Goal: Transaction & Acquisition: Subscribe to service/newsletter

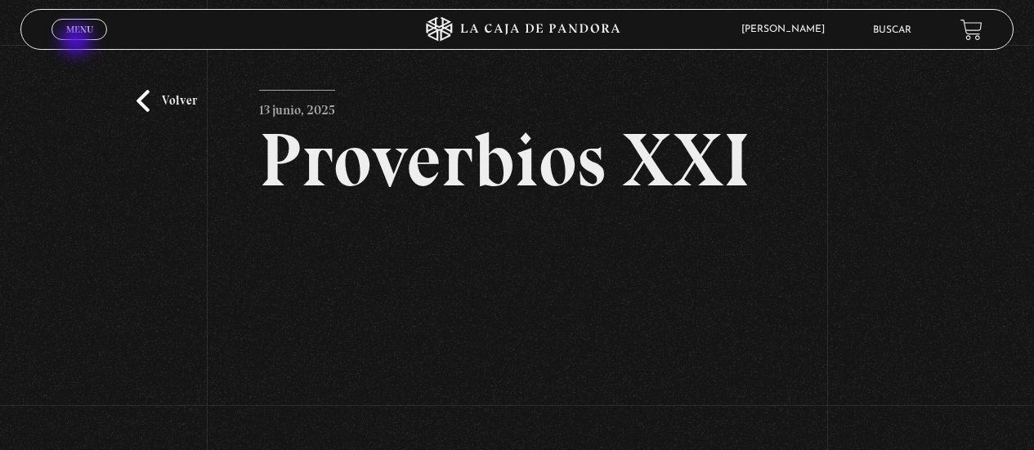
scroll to position [163, 0]
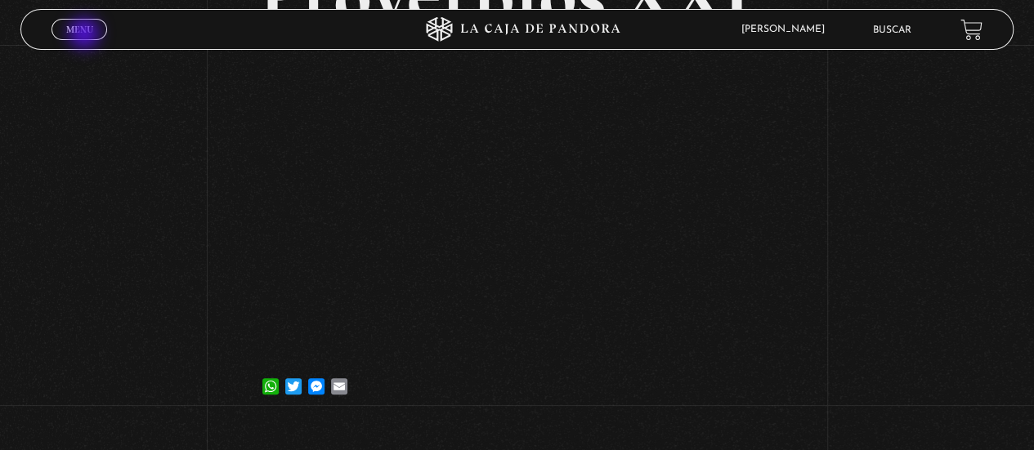
click at [85, 35] on link "Menu Cerrar" at bounding box center [79, 29] width 56 height 21
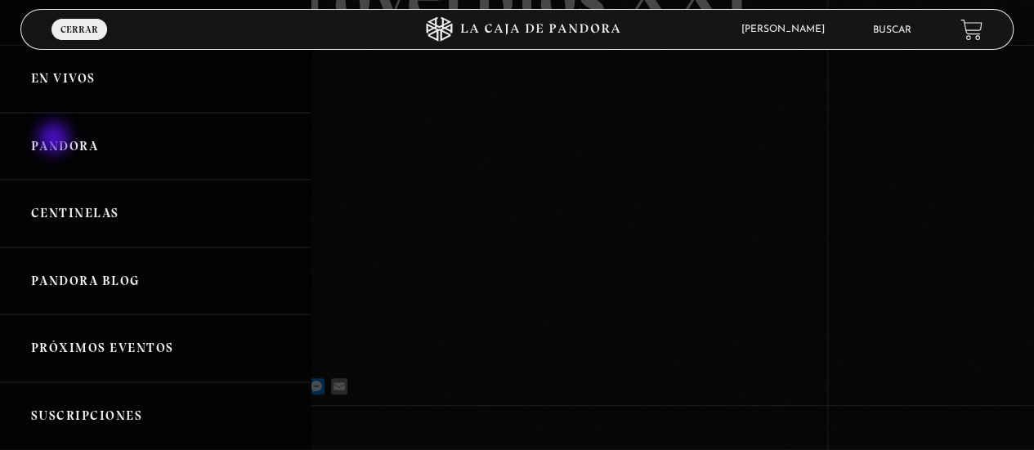
click at [56, 140] on link "Pandora" at bounding box center [155, 147] width 311 height 68
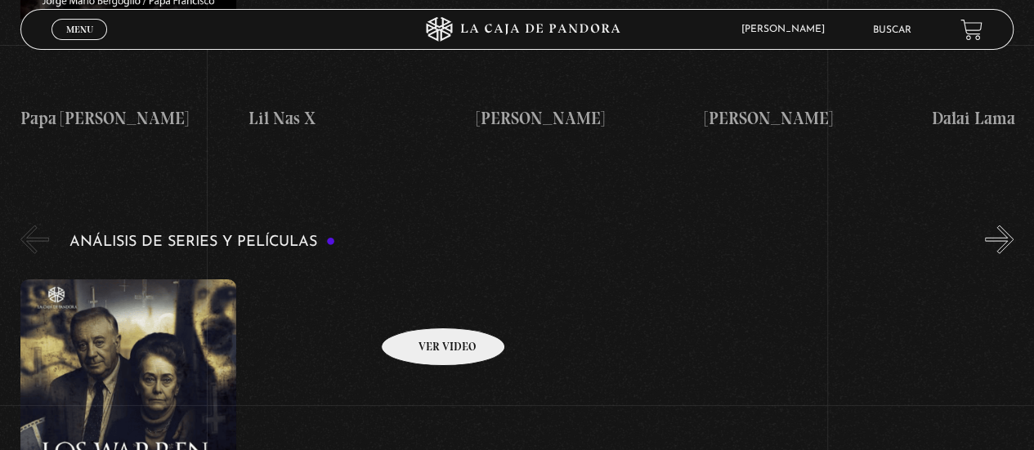
scroll to position [2084, 0]
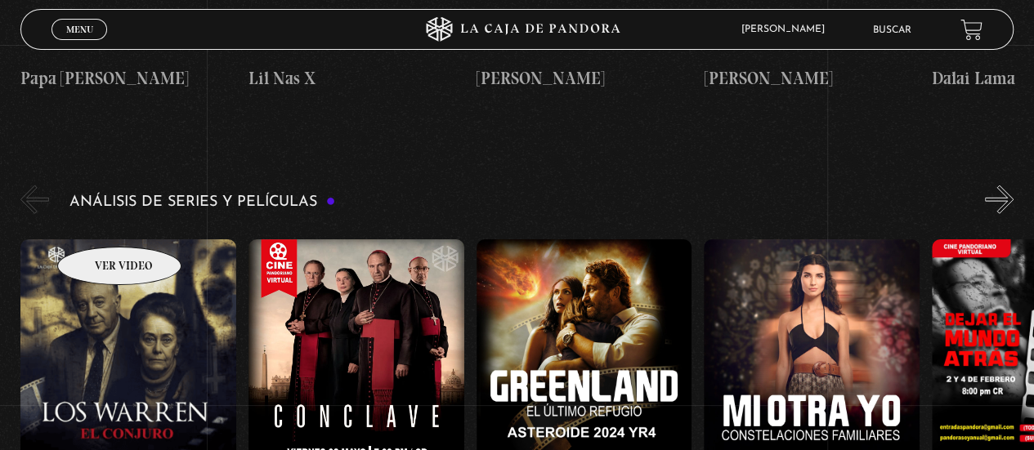
click at [98, 239] on figure at bounding box center [128, 386] width 216 height 294
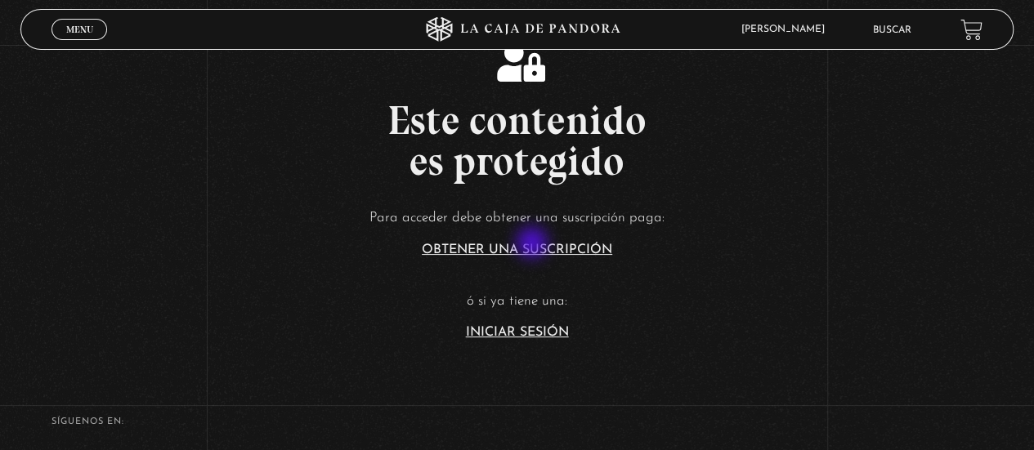
click at [534, 244] on link "Obtener una suscripción" at bounding box center [517, 250] width 190 height 13
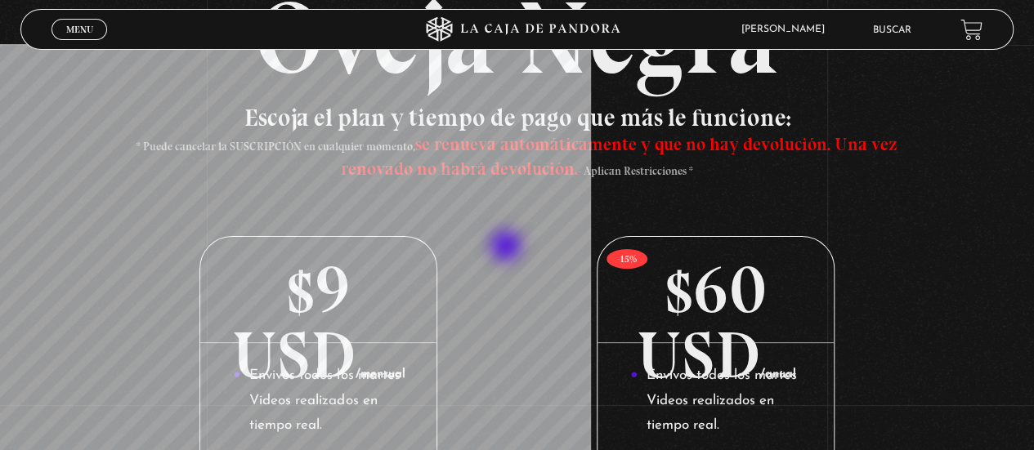
scroll to position [143, 0]
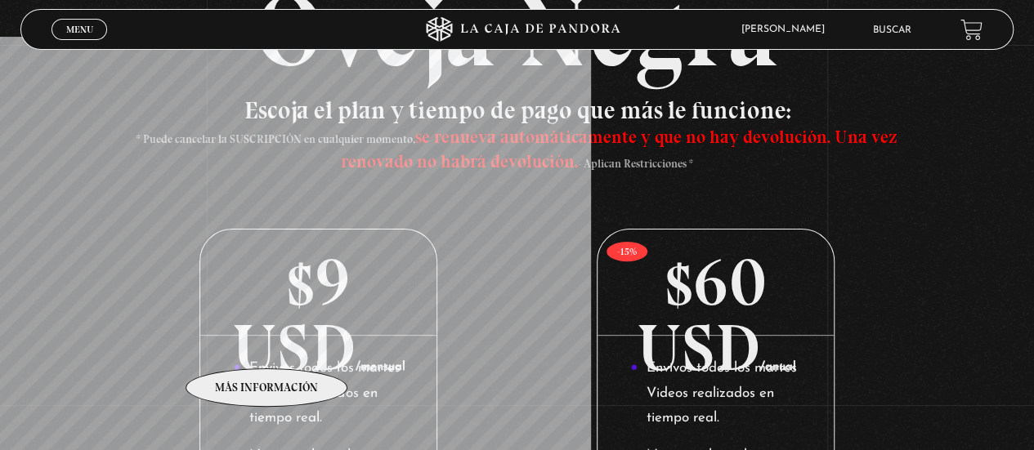
click at [267, 336] on p "$9 USD /mensual" at bounding box center [318, 283] width 236 height 106
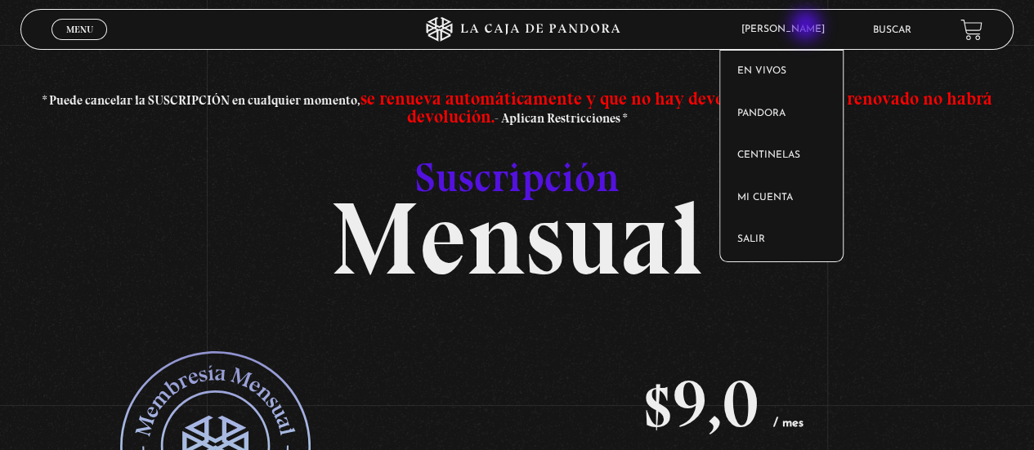
click at [807, 27] on span "[PERSON_NAME]" at bounding box center [787, 30] width 108 height 10
click at [799, 23] on article "Adriana Solano En vivos Pandora Centinelas Mi cuenta Salir" at bounding box center [795, 30] width 124 height 38
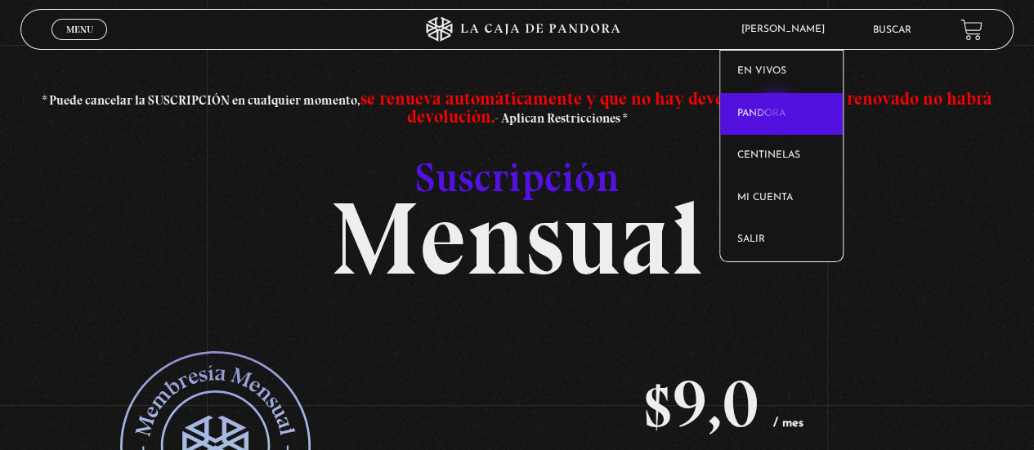
click at [778, 110] on link "Pandora" at bounding box center [781, 114] width 123 height 42
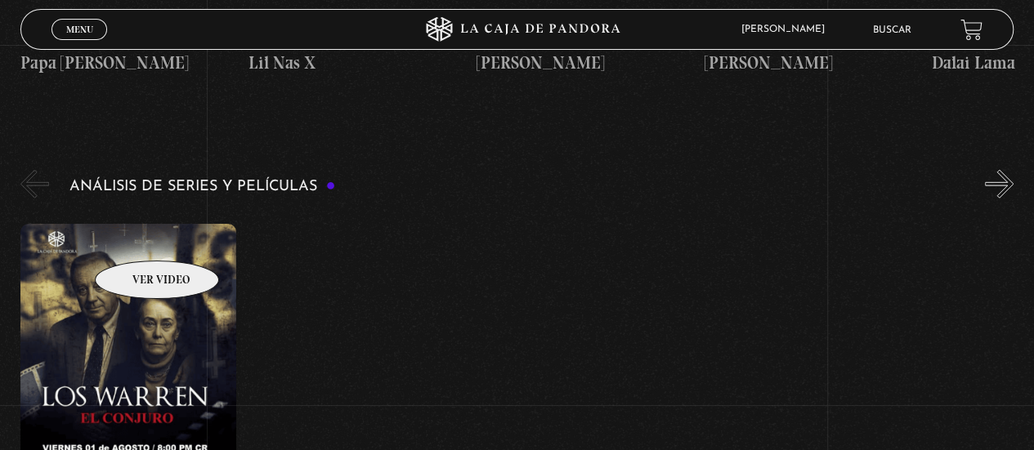
scroll to position [2105, 0]
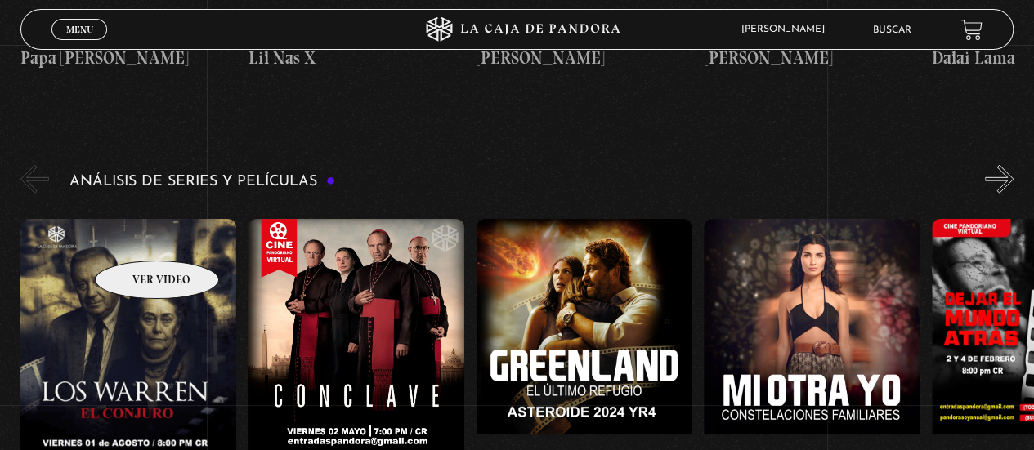
click at [136, 236] on figure at bounding box center [128, 366] width 216 height 294
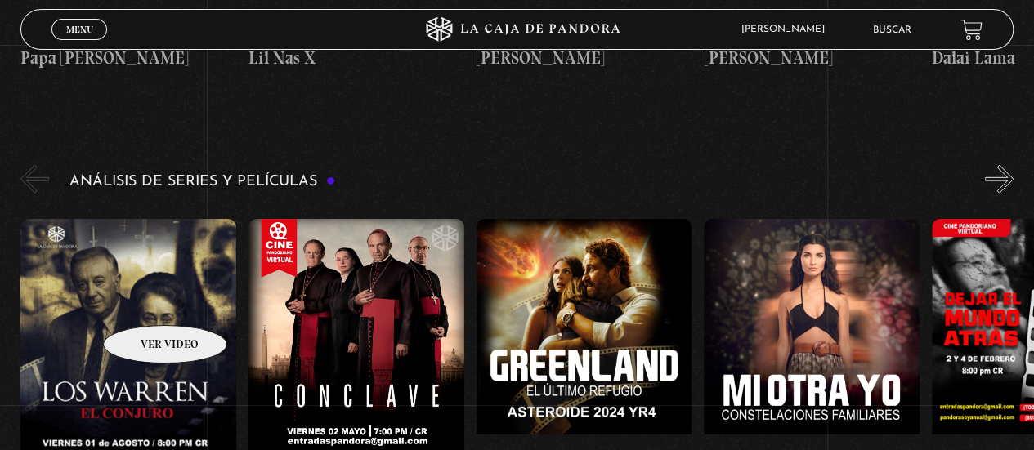
click at [144, 301] on figure at bounding box center [128, 366] width 216 height 294
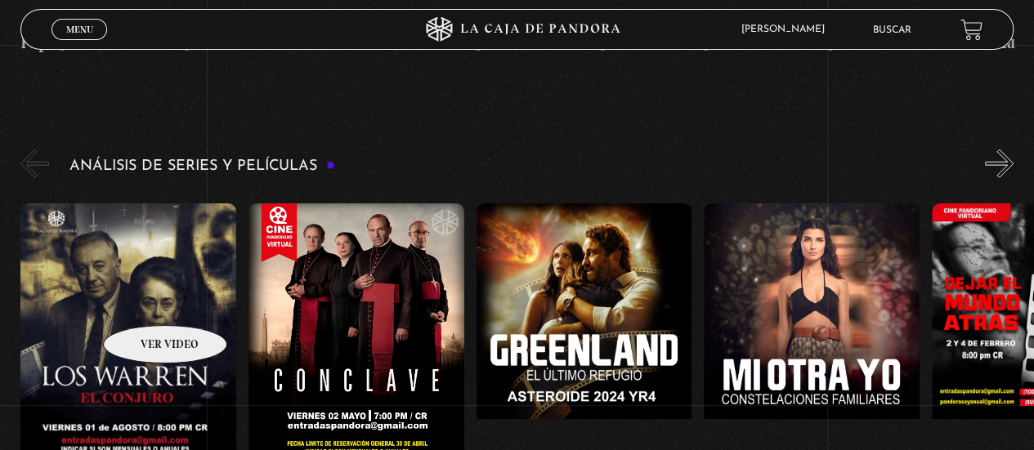
scroll to position [2125, 0]
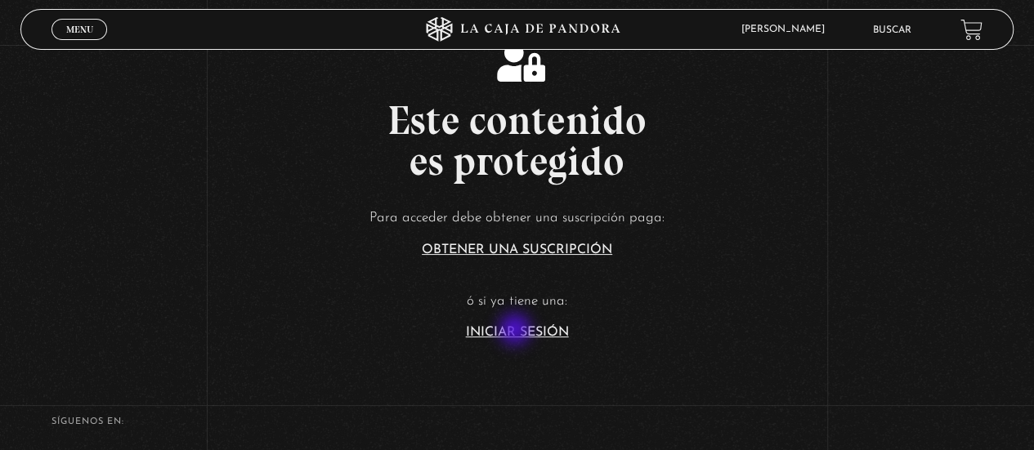
click at [517, 331] on link "Iniciar Sesión" at bounding box center [517, 332] width 103 height 13
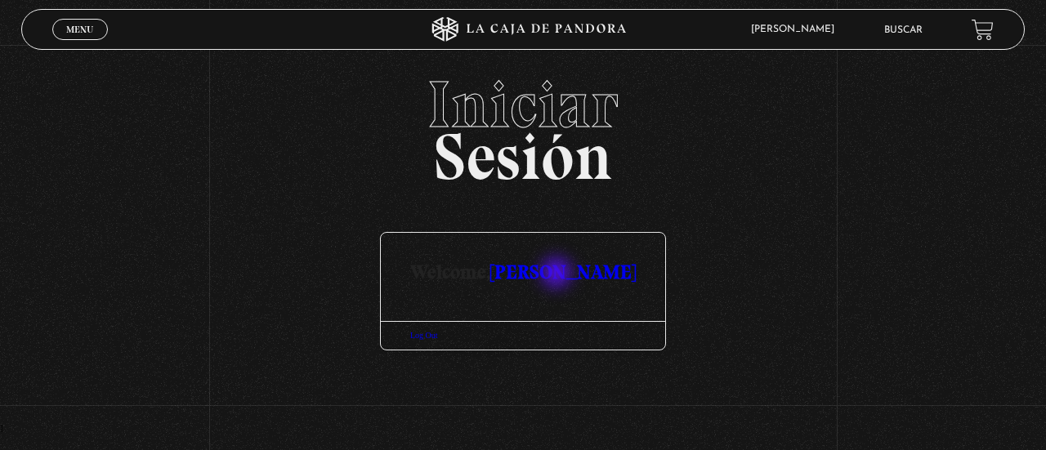
click at [558, 275] on link "[PERSON_NAME]" at bounding box center [562, 272] width 145 height 24
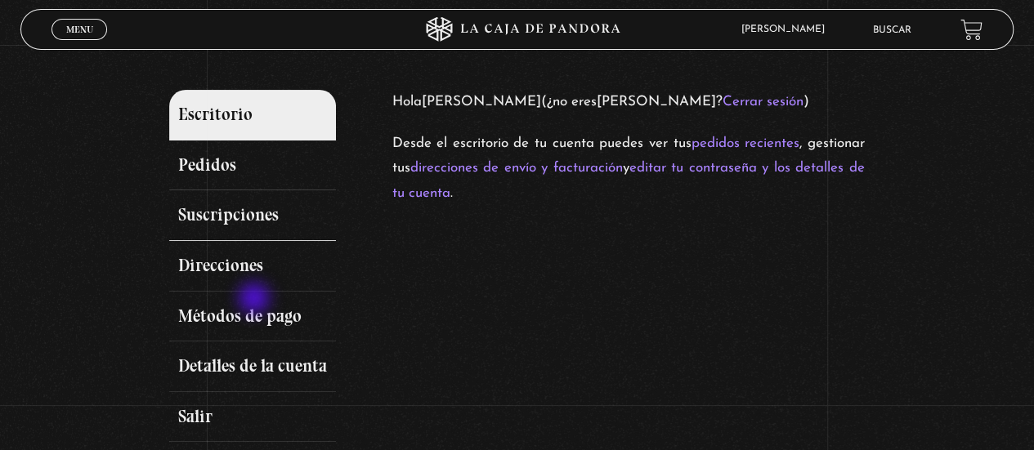
scroll to position [163, 0]
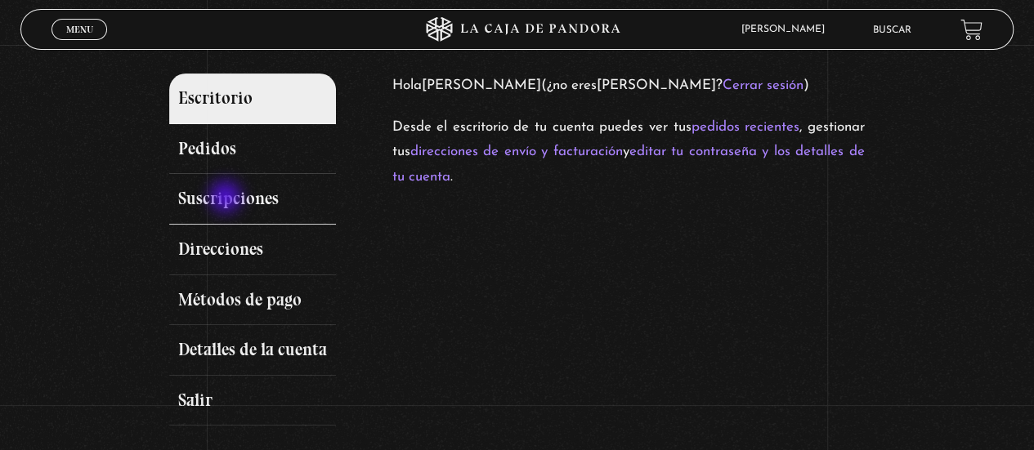
click at [227, 199] on link "Suscripciones" at bounding box center [252, 199] width 167 height 51
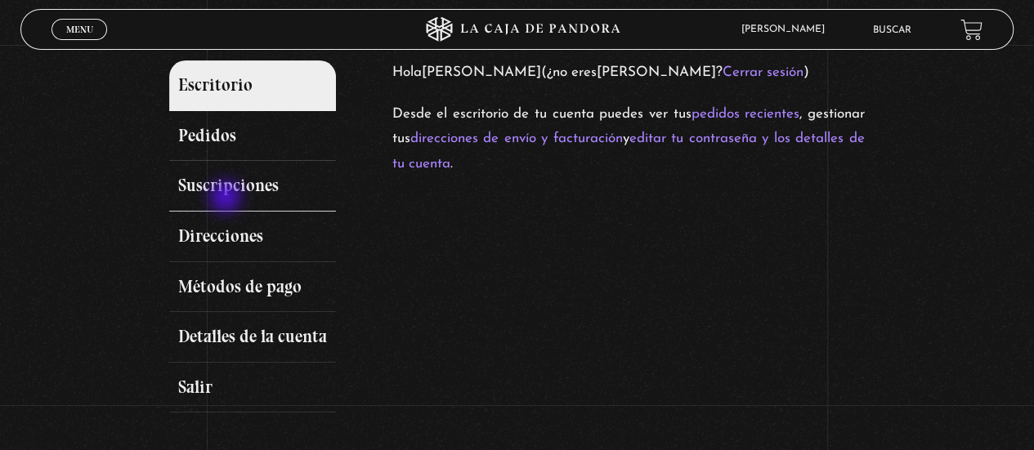
scroll to position [184, 0]
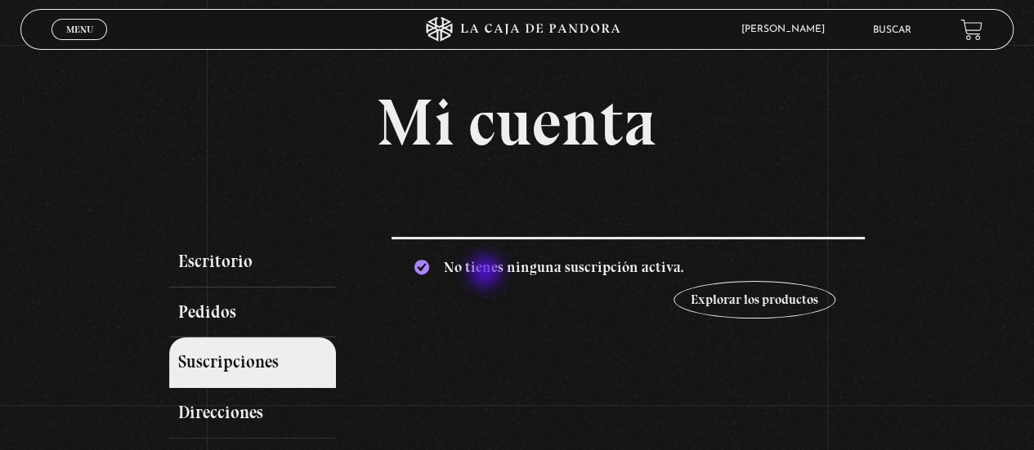
click at [487, 273] on p "No tienes ninguna suscripción activa. Explorar los productos" at bounding box center [627, 285] width 472 height 96
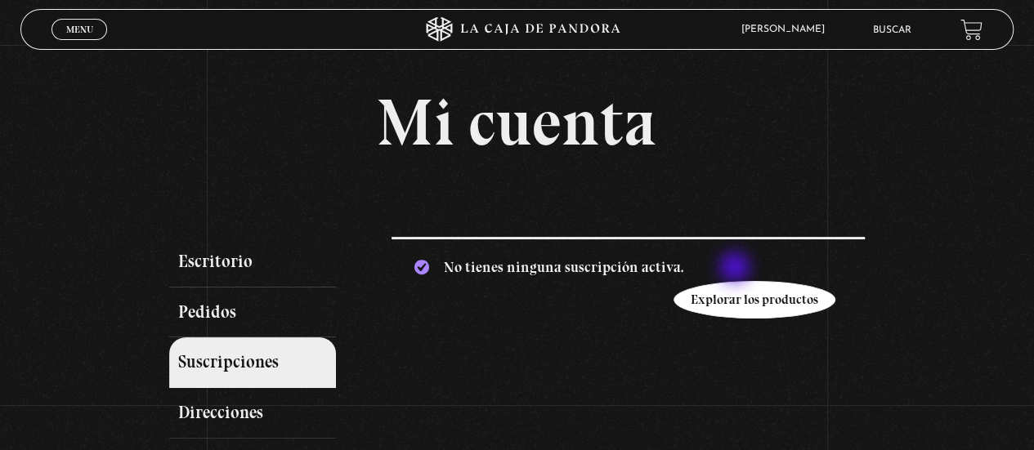
click at [736, 281] on link "Explorar los productos" at bounding box center [754, 300] width 162 height 38
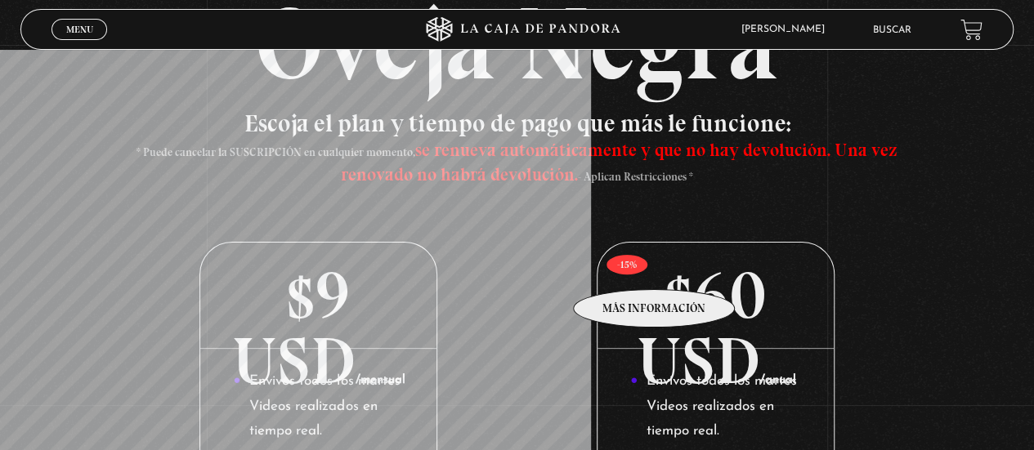
scroll to position [143, 0]
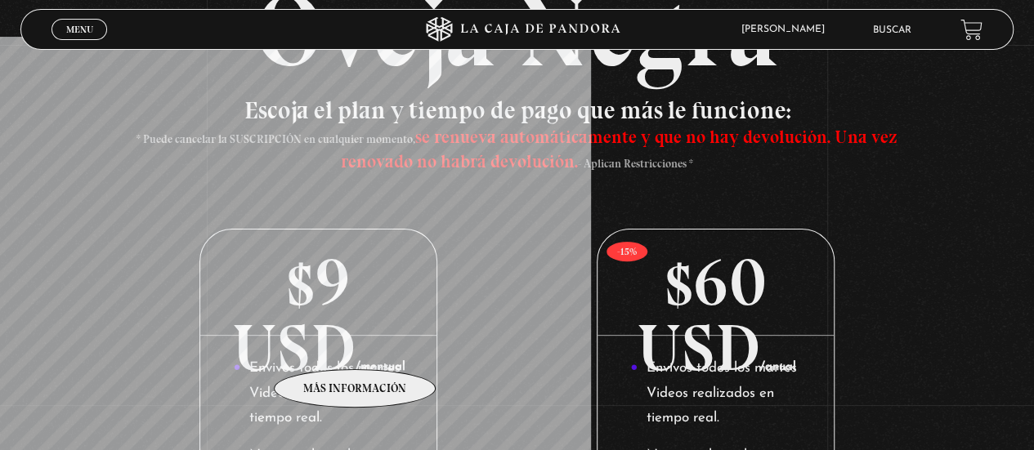
click at [356, 336] on p "$9 USD /mensual" at bounding box center [318, 283] width 236 height 106
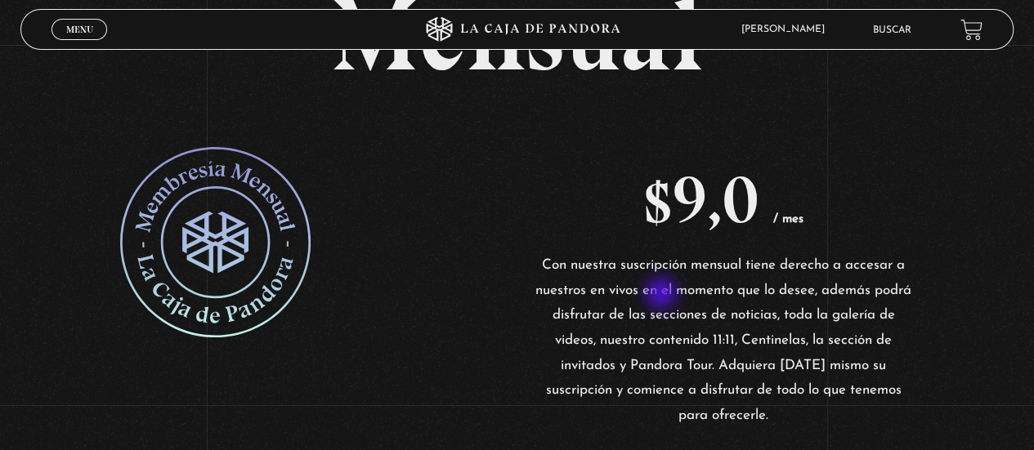
scroll to position [531, 0]
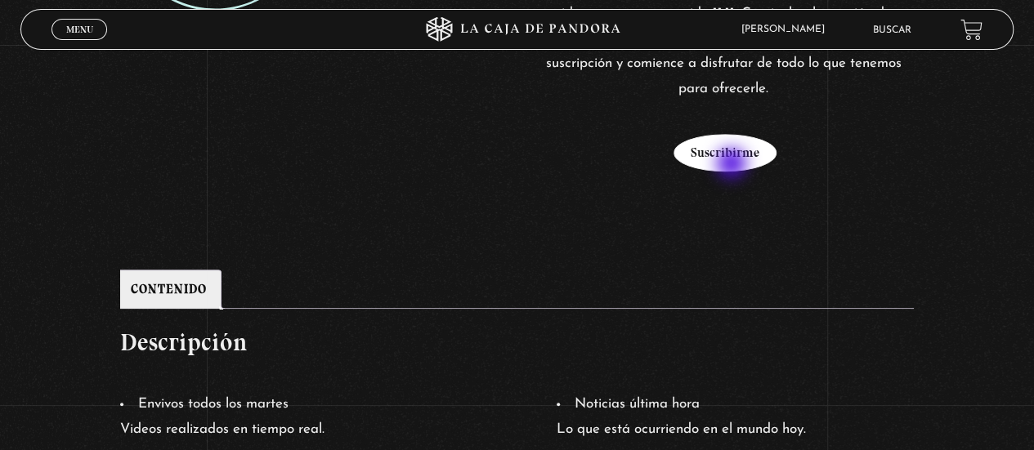
click at [733, 165] on button "Suscribirme" at bounding box center [724, 153] width 103 height 38
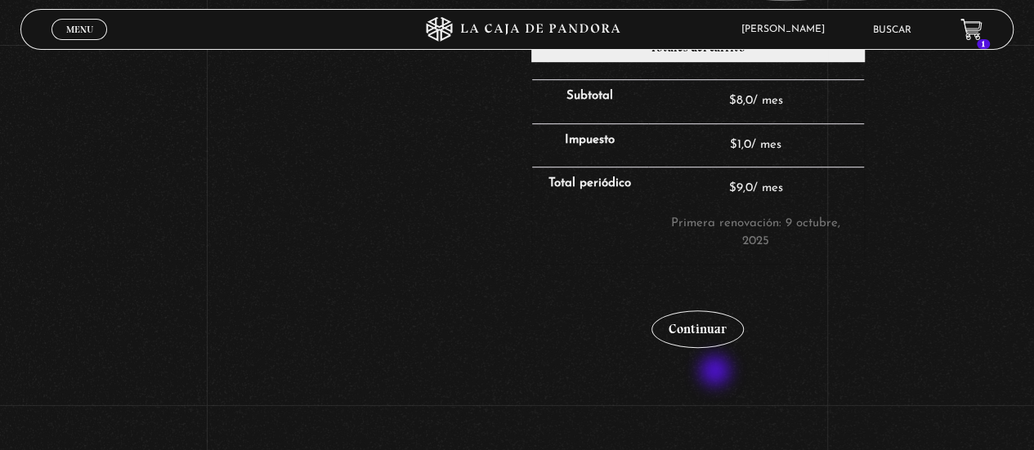
scroll to position [429, 0]
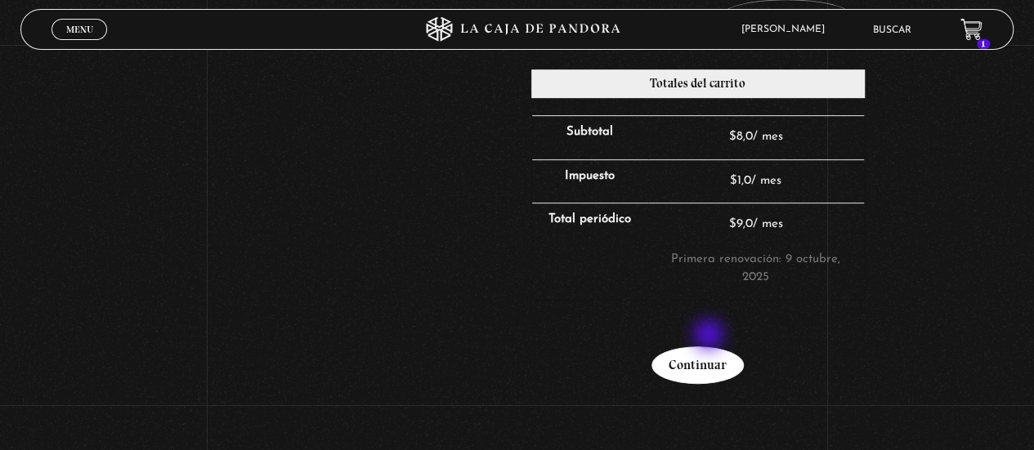
click at [710, 347] on link "Continuar" at bounding box center [697, 366] width 92 height 38
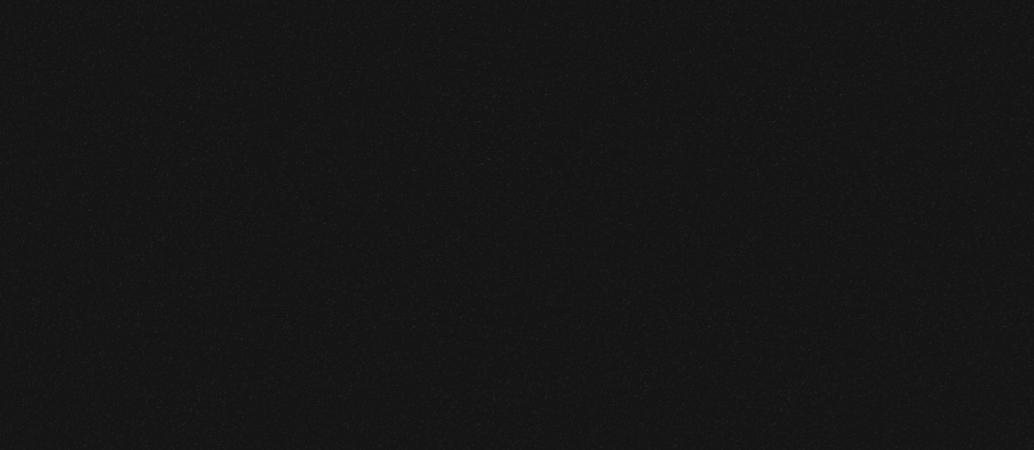
select select "CR-SJ"
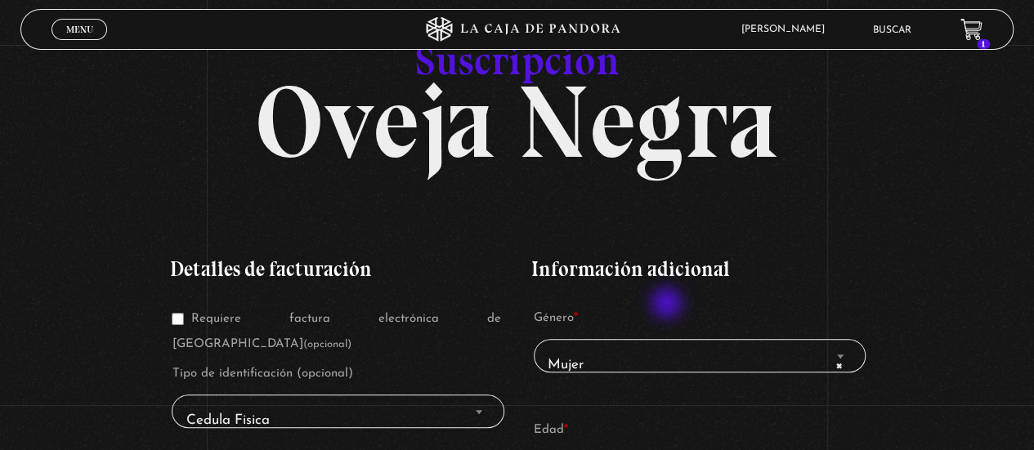
scroll to position [20, 0]
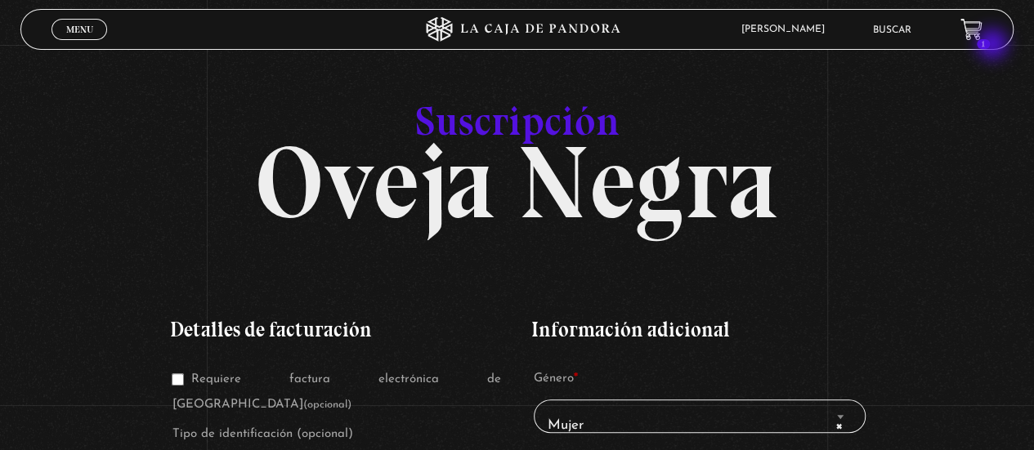
click at [981, 29] on icon at bounding box center [970, 28] width 20 height 19
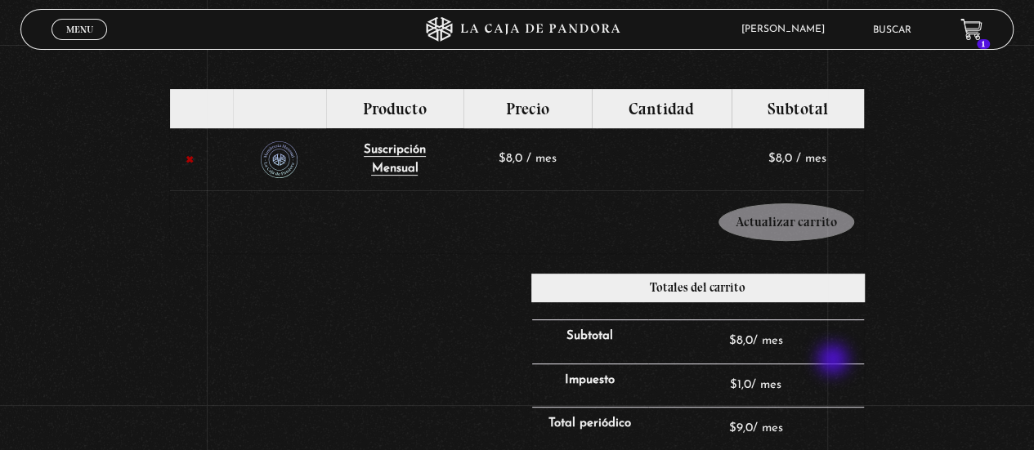
scroll to position [61, 0]
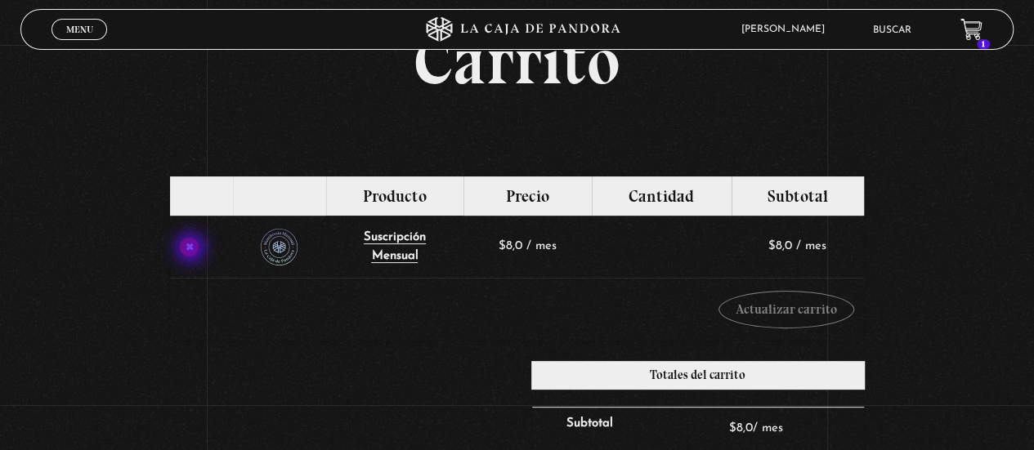
click at [192, 249] on link "×" at bounding box center [189, 247] width 19 height 19
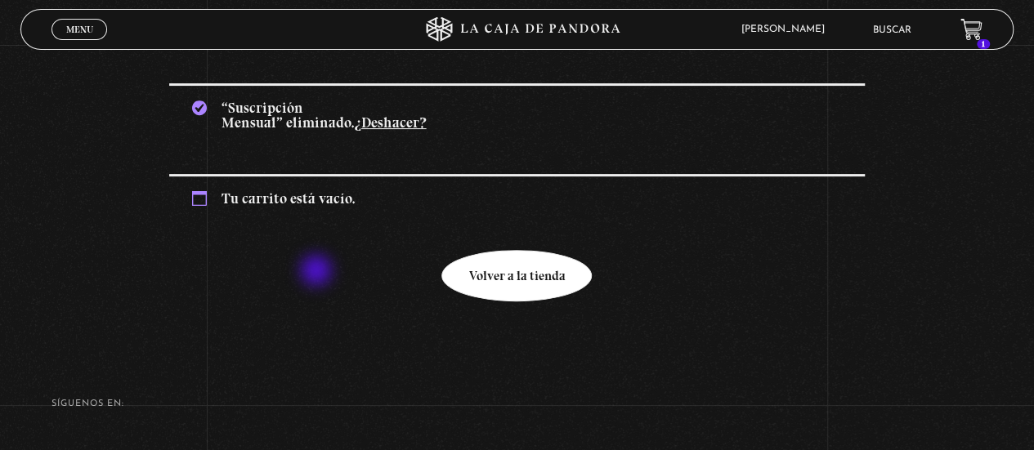
scroll to position [155, 0]
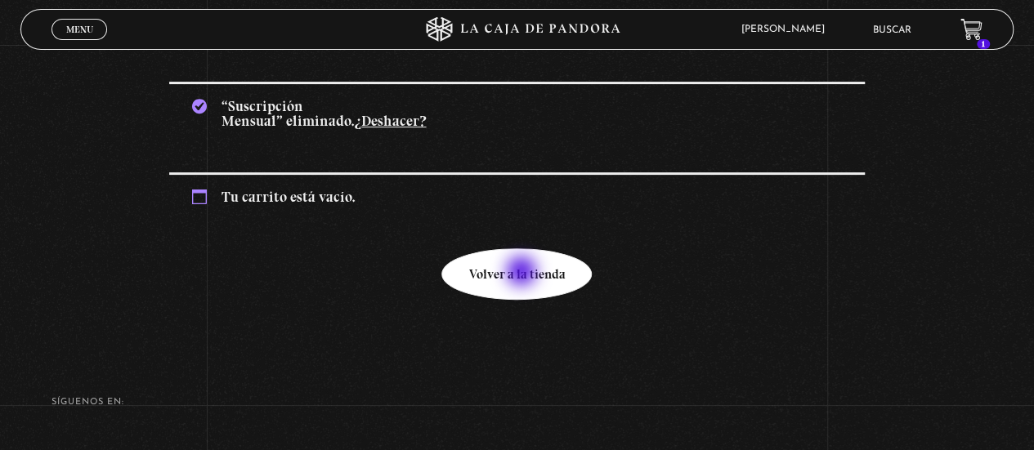
click at [523, 273] on link "Volver a la tienda" at bounding box center [516, 273] width 150 height 51
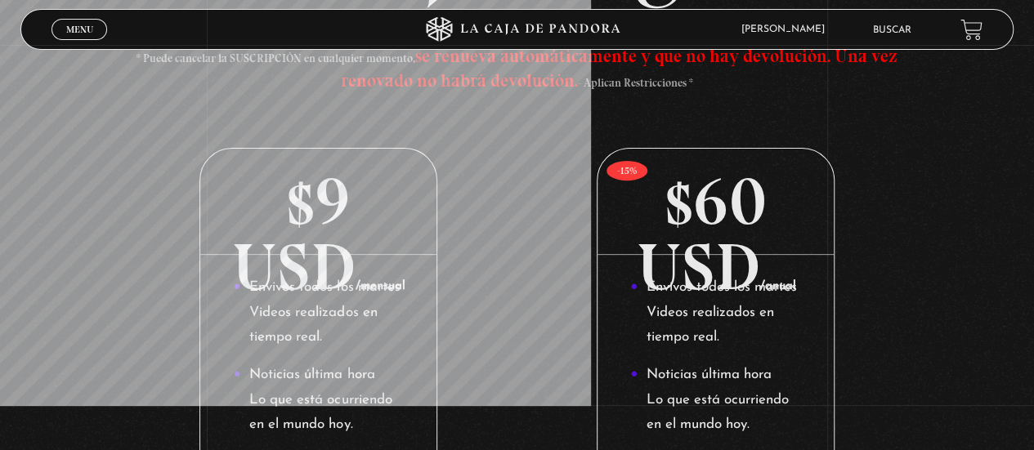
scroll to position [225, 0]
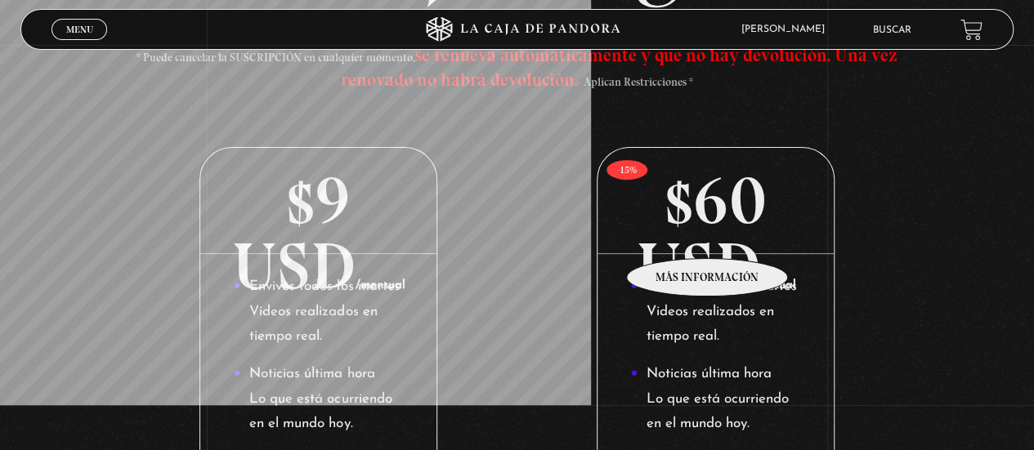
click at [708, 234] on p "$60 USD /anual" at bounding box center [715, 201] width 236 height 106
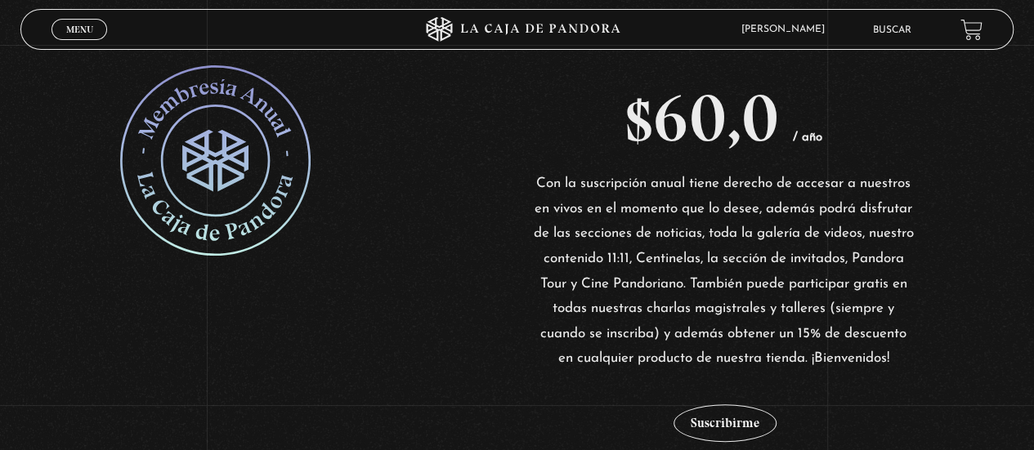
scroll to position [572, 0]
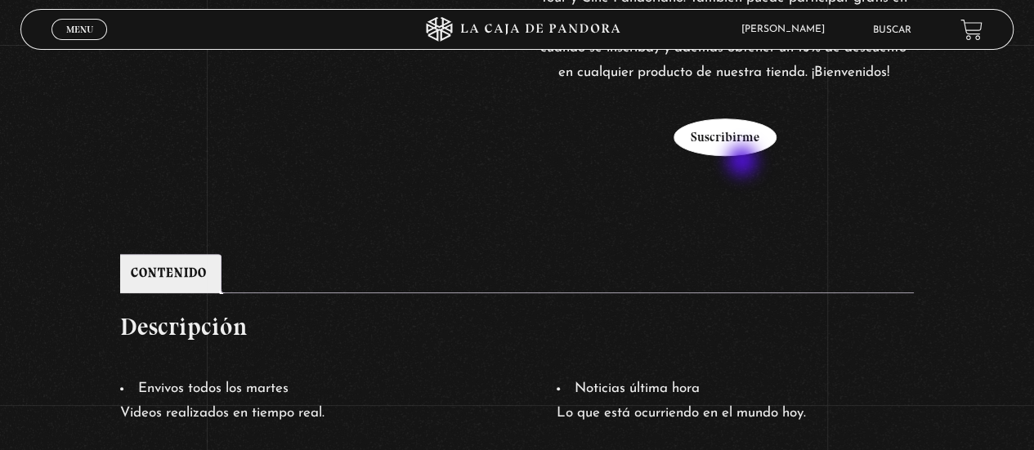
click at [744, 156] on button "Suscribirme" at bounding box center [724, 138] width 103 height 38
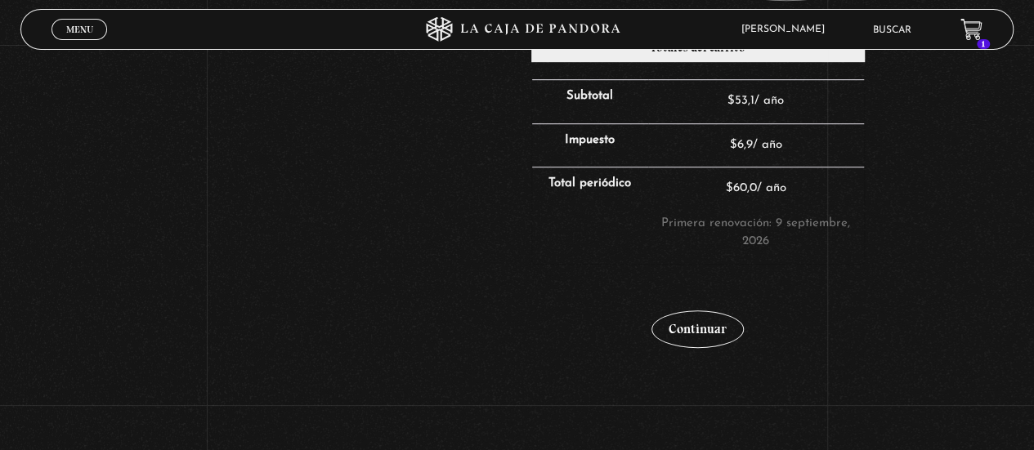
scroll to position [470, 0]
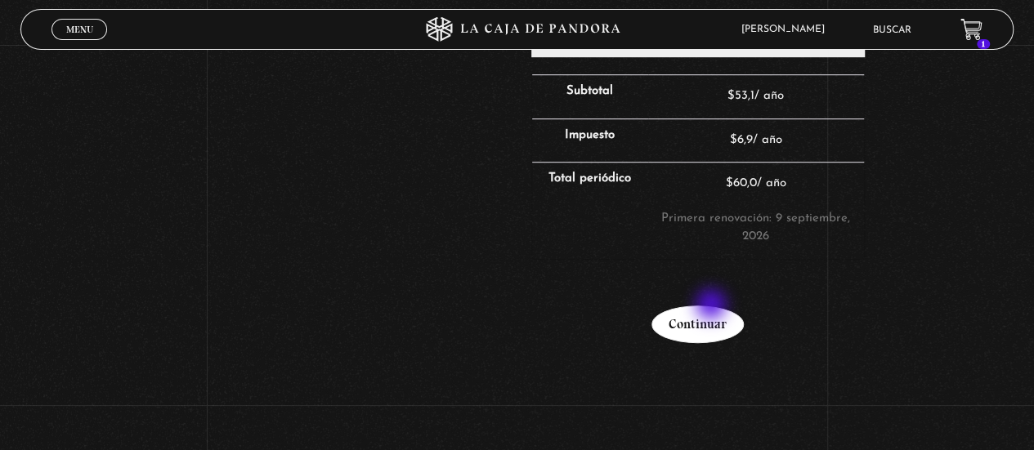
click at [713, 306] on link "Continuar" at bounding box center [697, 325] width 92 height 38
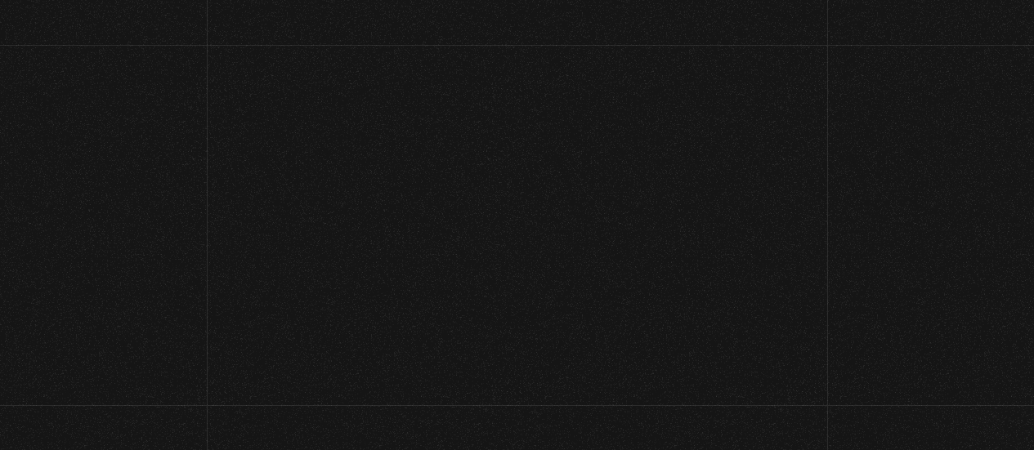
select select "CR-SJ"
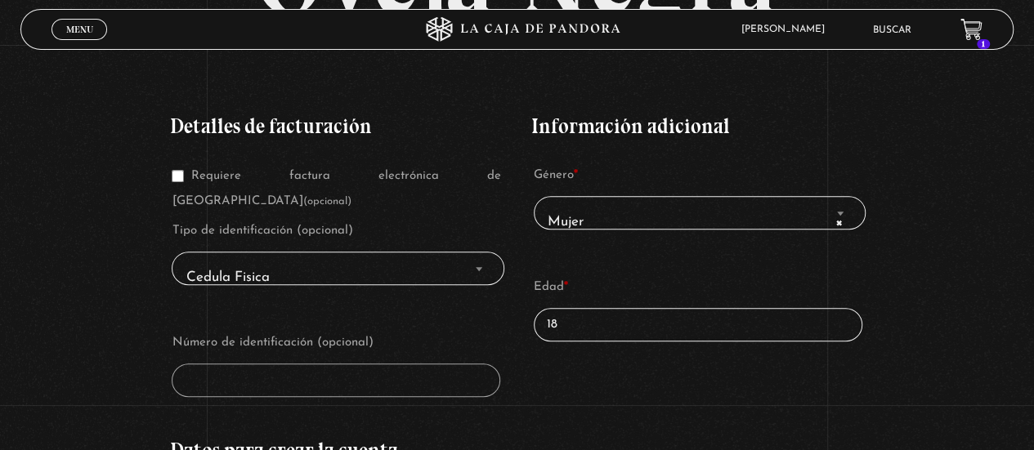
scroll to position [225, 0]
click at [474, 257] on span "Finalizar compra" at bounding box center [479, 267] width 16 height 21
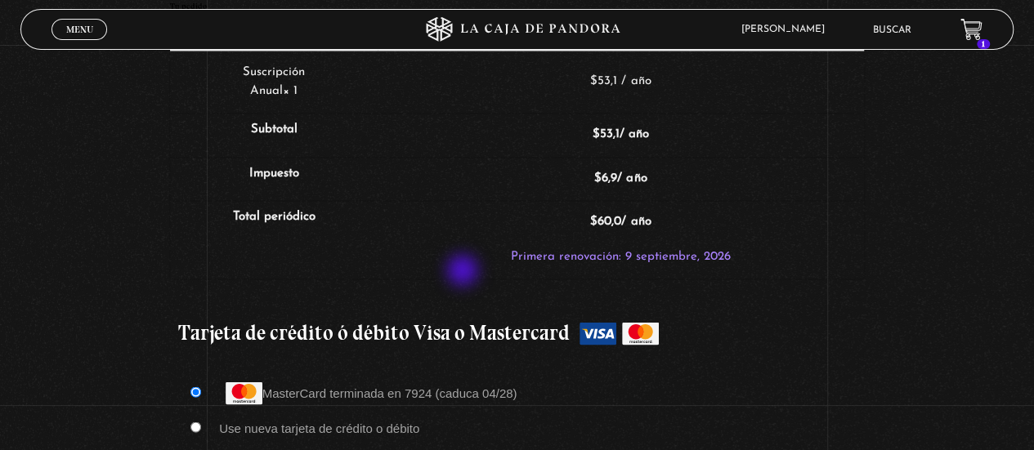
scroll to position [1287, 0]
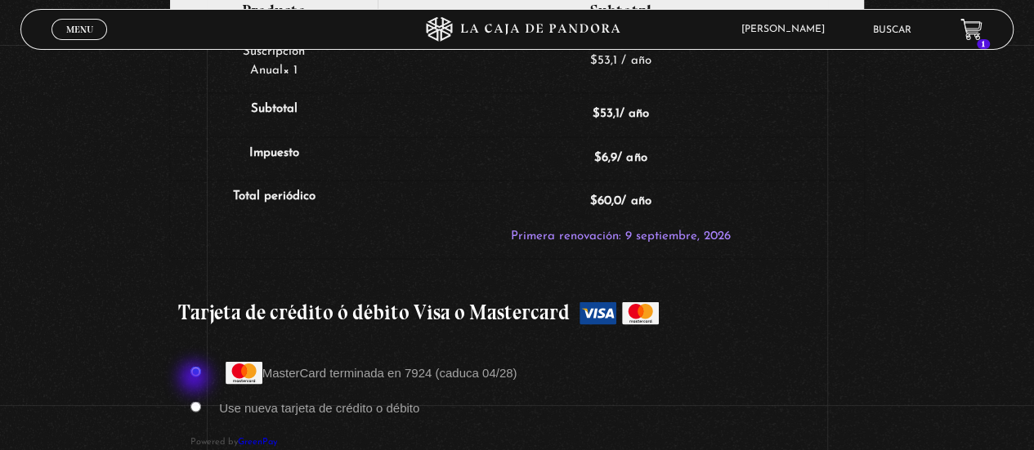
click at [197, 401] on input "Use nueva tarjeta de crédito o débito" at bounding box center [195, 406] width 11 height 11
radio input "true"
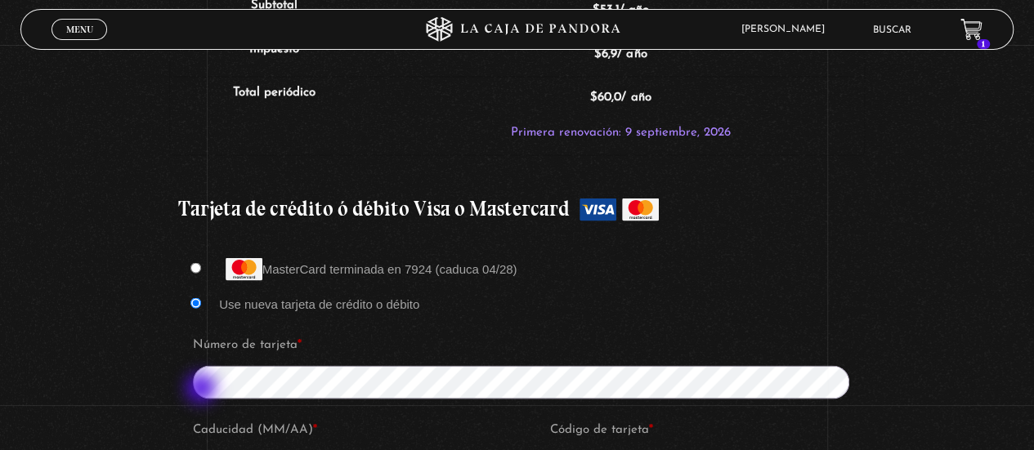
scroll to position [1573, 0]
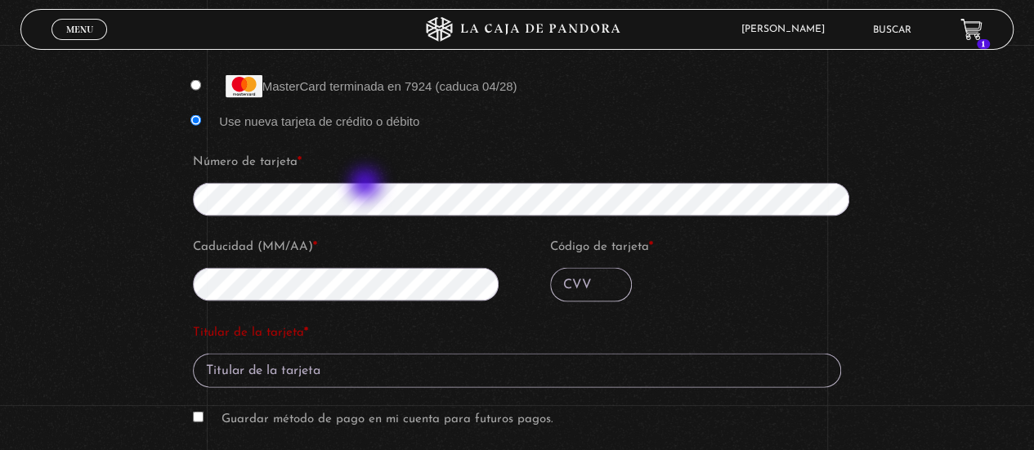
type input "[PERSON_NAME]"
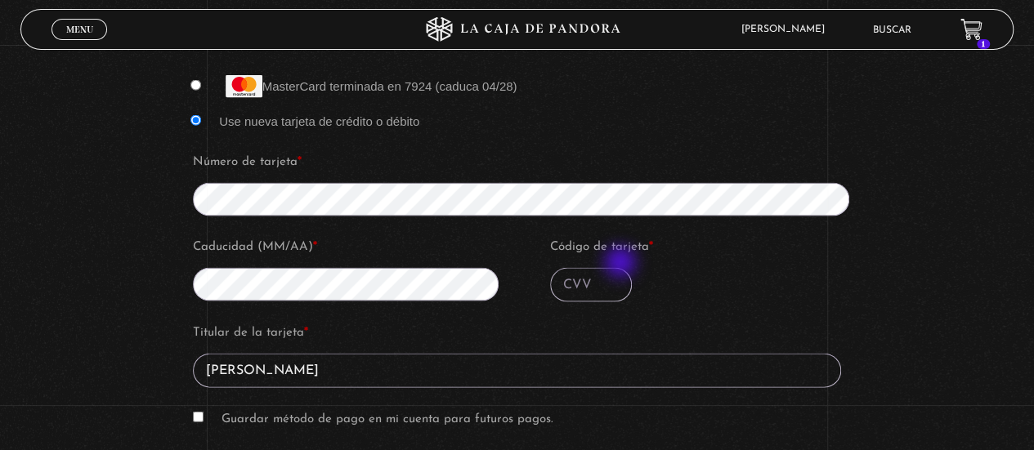
click at [621, 268] on input "Código de tarjeta *" at bounding box center [591, 285] width 82 height 34
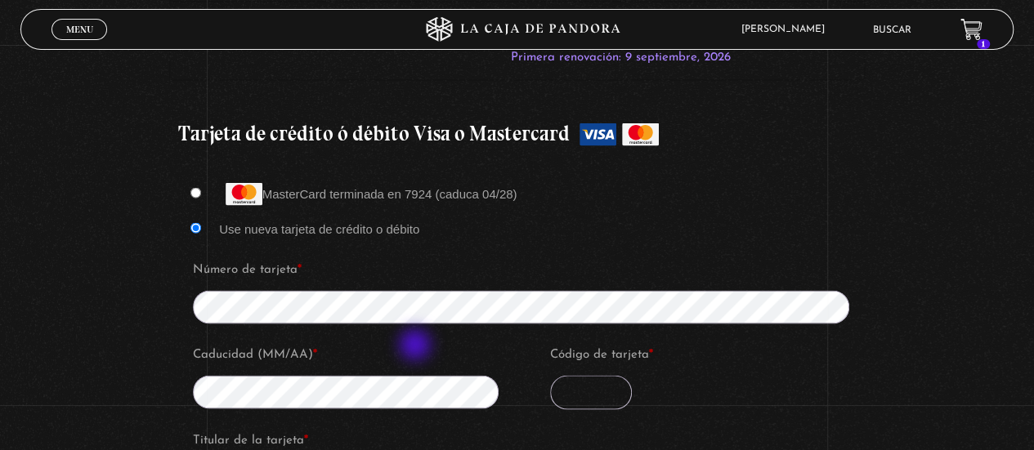
scroll to position [1471, 0]
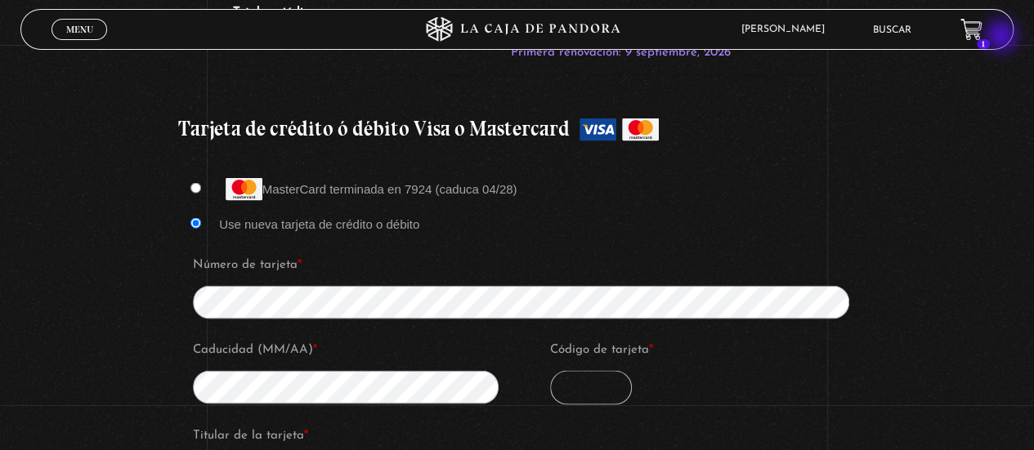
click at [1003, 38] on header "Menu Cerrar Adriana Solano En vivos Pandora Centinelas Mi cuenta Salir Buscar 1" at bounding box center [516, 29] width 992 height 41
click at [981, 34] on icon at bounding box center [970, 28] width 20 height 19
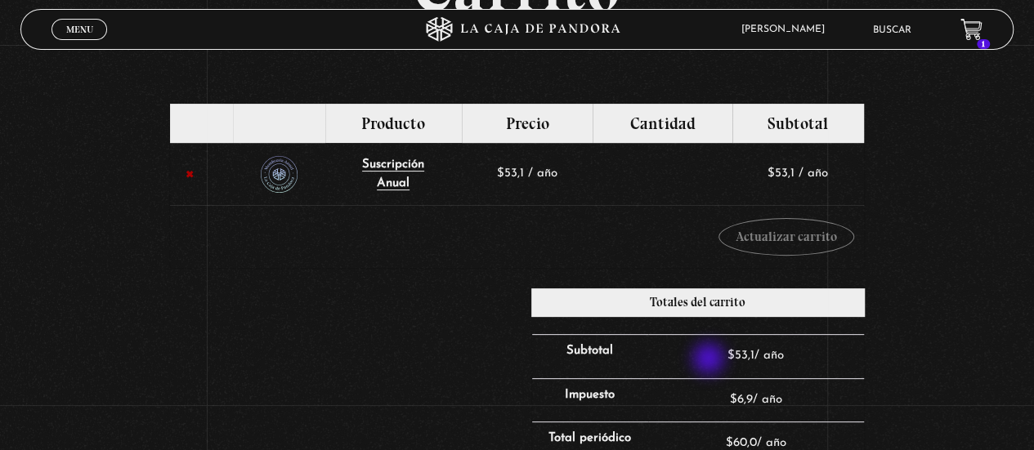
scroll to position [82, 0]
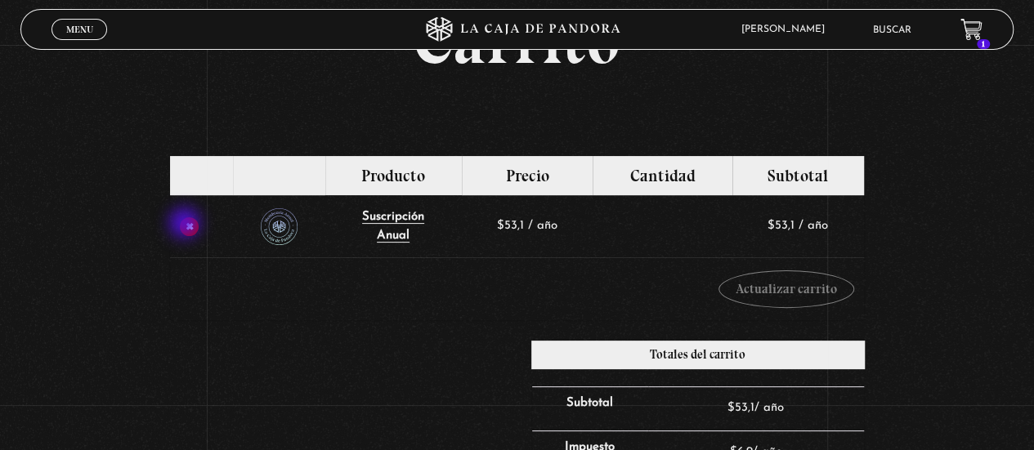
click at [186, 225] on link "×" at bounding box center [189, 226] width 19 height 19
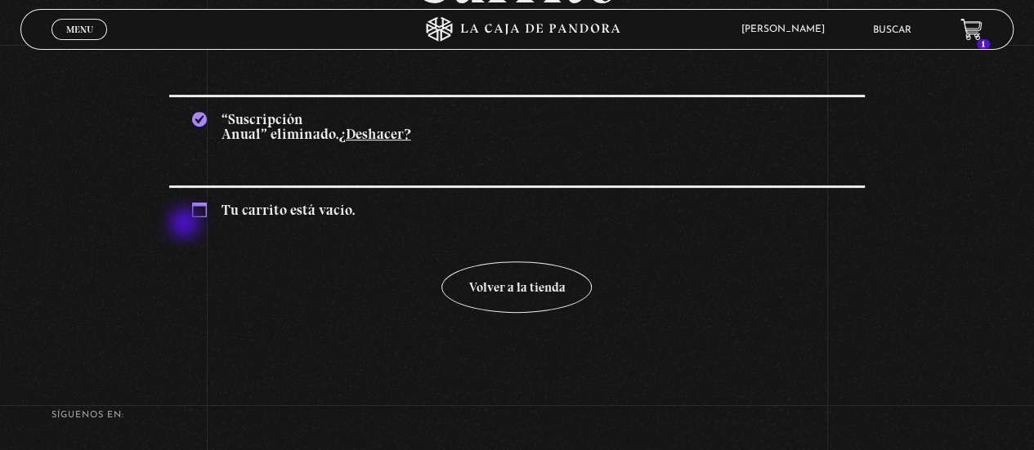
scroll to position [155, 0]
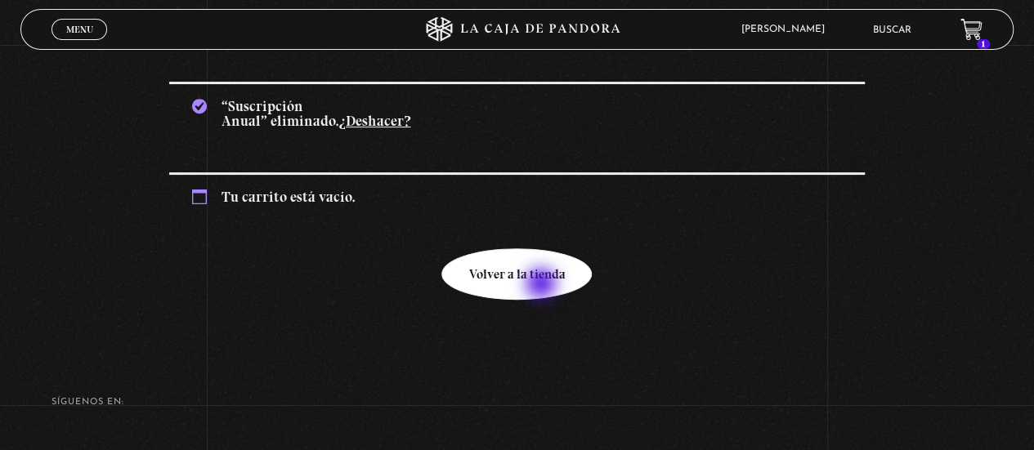
click at [543, 285] on link "Volver a la tienda" at bounding box center [516, 273] width 150 height 51
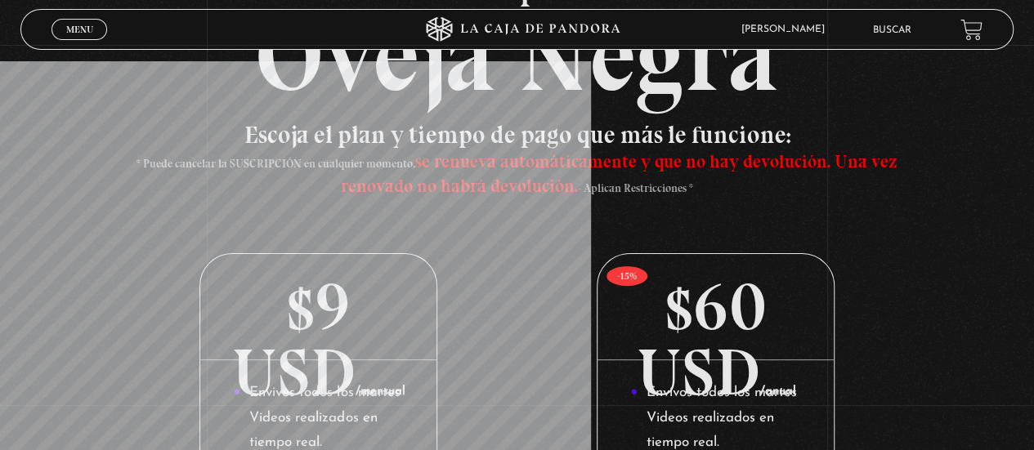
scroll to position [184, 0]
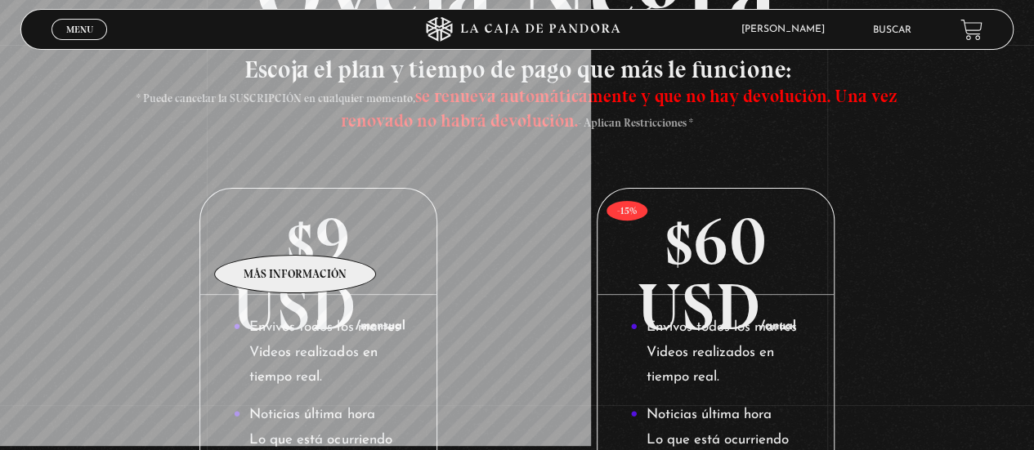
click at [303, 233] on p "$9 USD /mensual" at bounding box center [318, 242] width 236 height 106
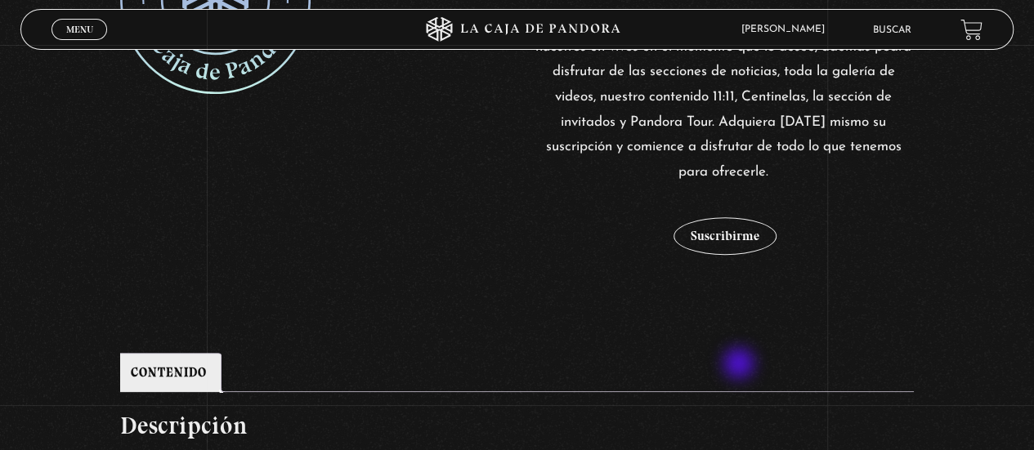
scroll to position [450, 0]
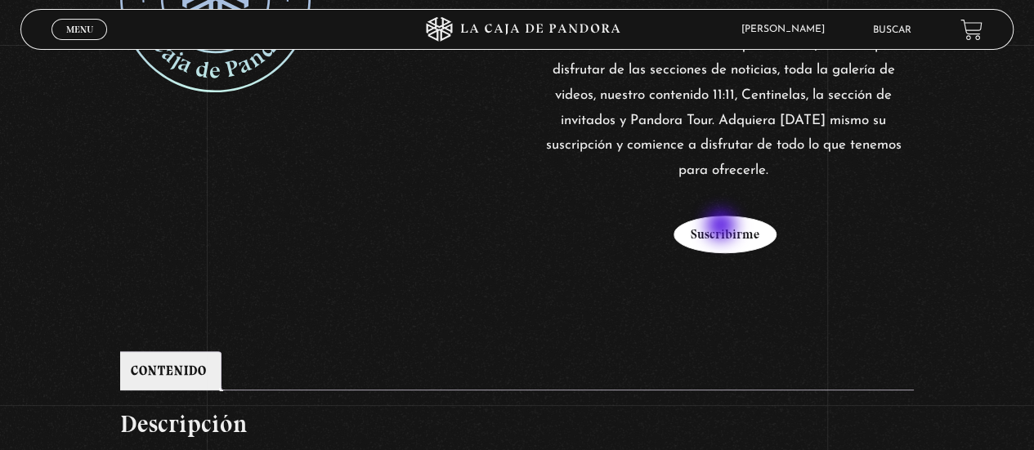
click at [722, 227] on button "Suscribirme" at bounding box center [724, 235] width 103 height 38
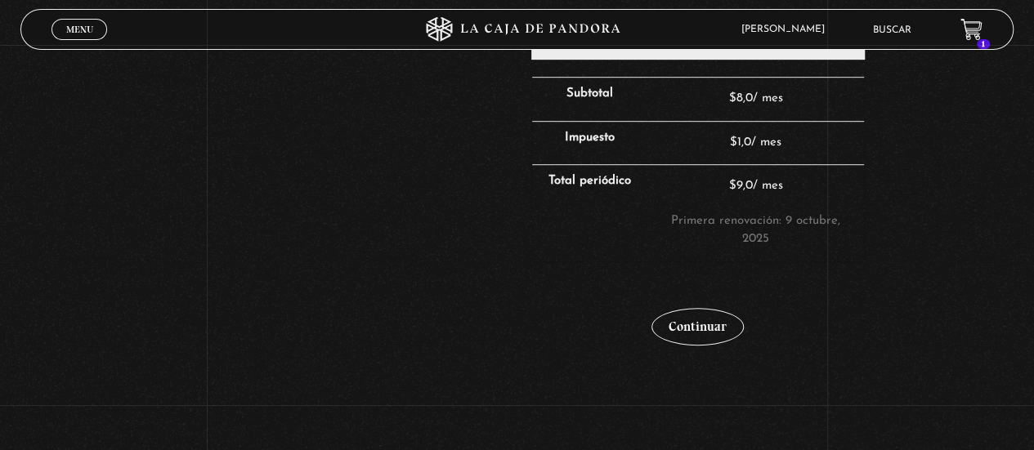
scroll to position [632, 0]
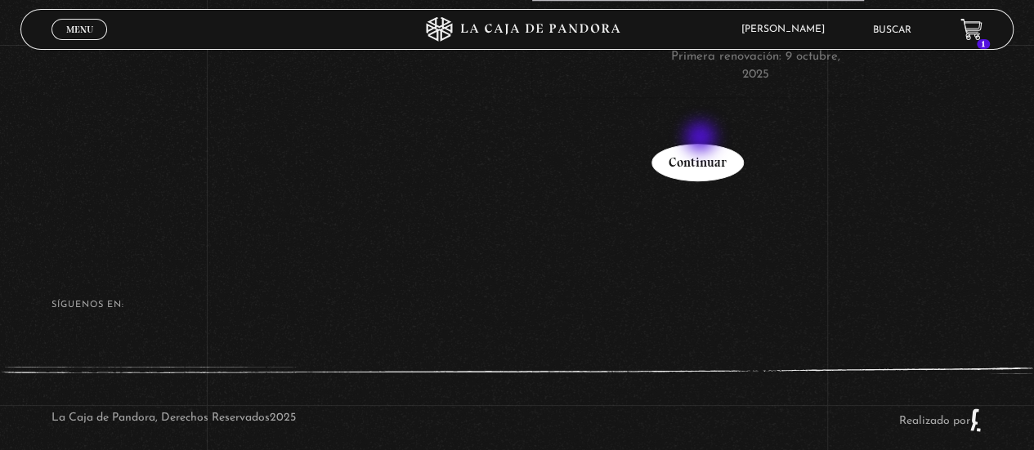
click at [702, 144] on link "Continuar" at bounding box center [697, 163] width 92 height 38
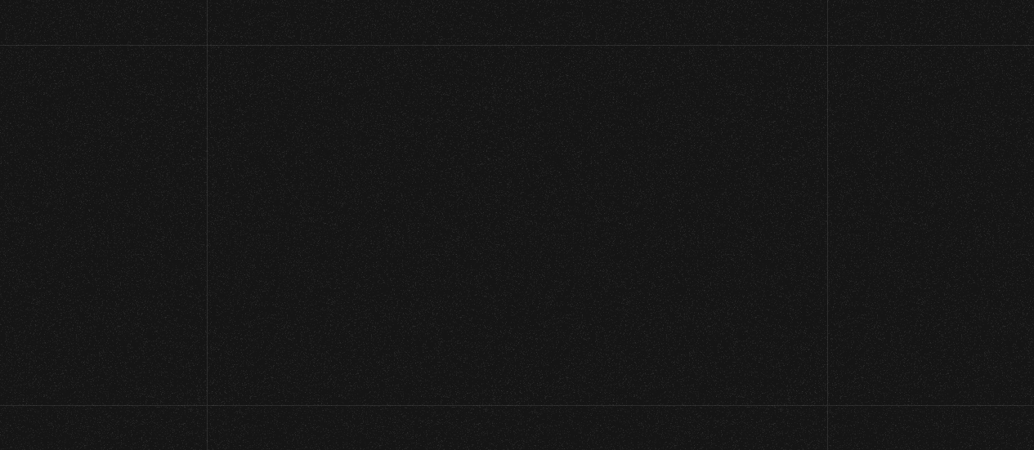
select select "CR-SJ"
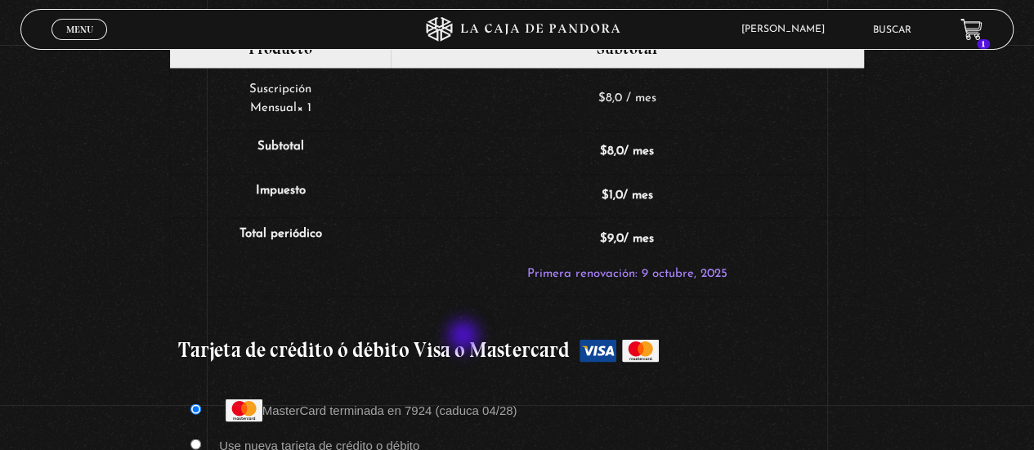
scroll to position [1369, 0]
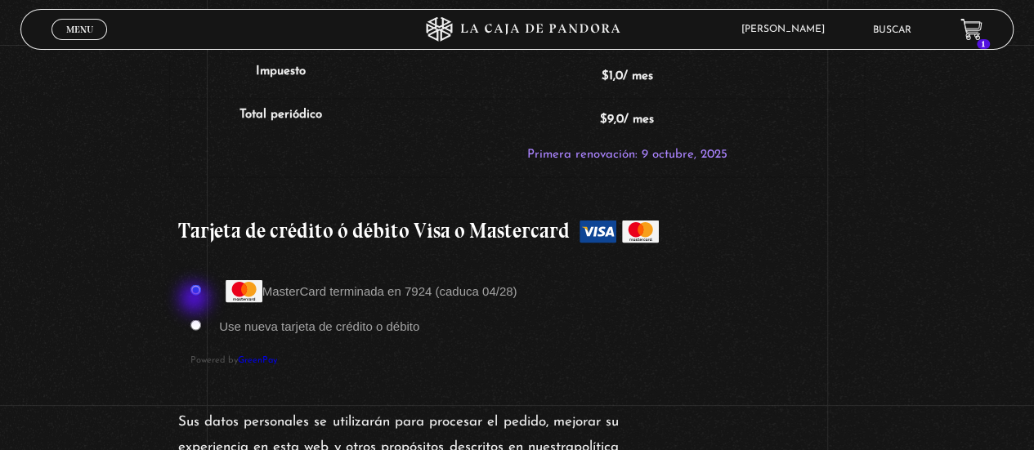
click at [196, 320] on input "Use nueva tarjeta de crédito o débito" at bounding box center [195, 325] width 11 height 11
radio input "true"
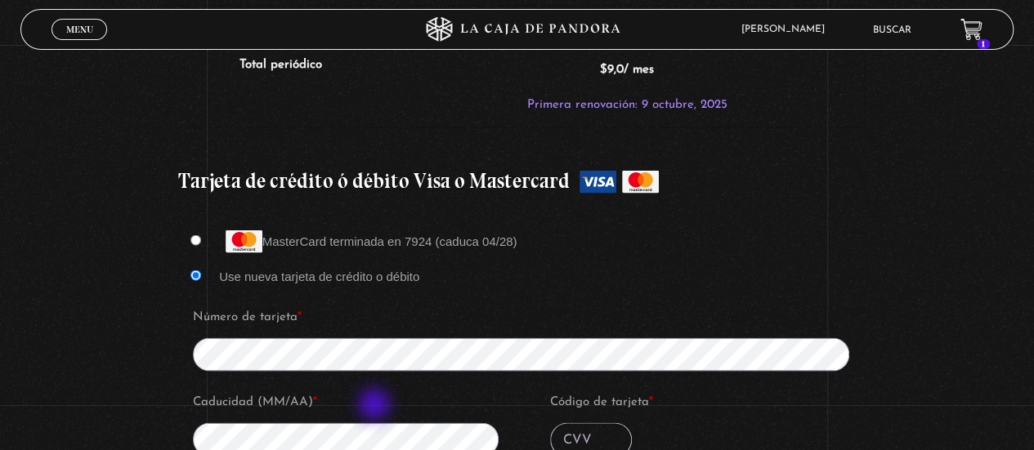
scroll to position [1573, 0]
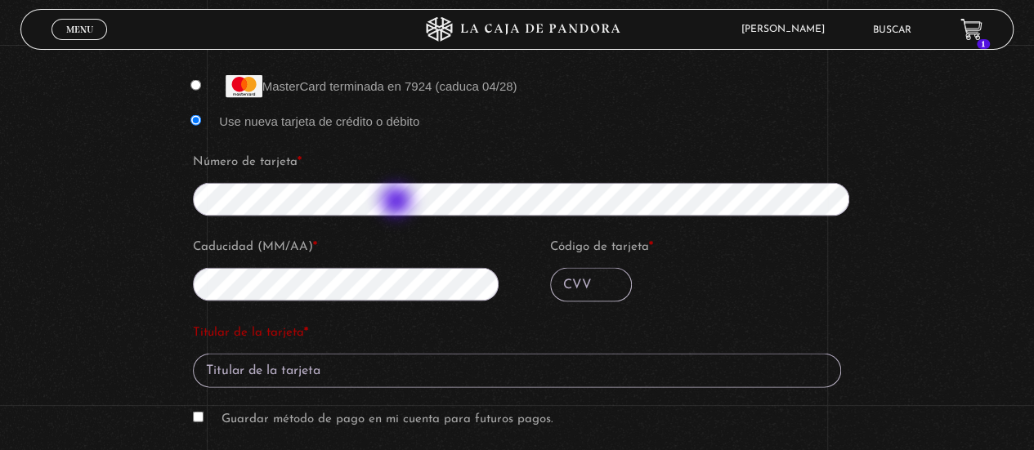
click at [398, 203] on fieldset "Número de tarjeta * Caducidad (MM/AA) * Código de tarjeta *" at bounding box center [527, 233] width 674 height 171
type input "[PERSON_NAME]"
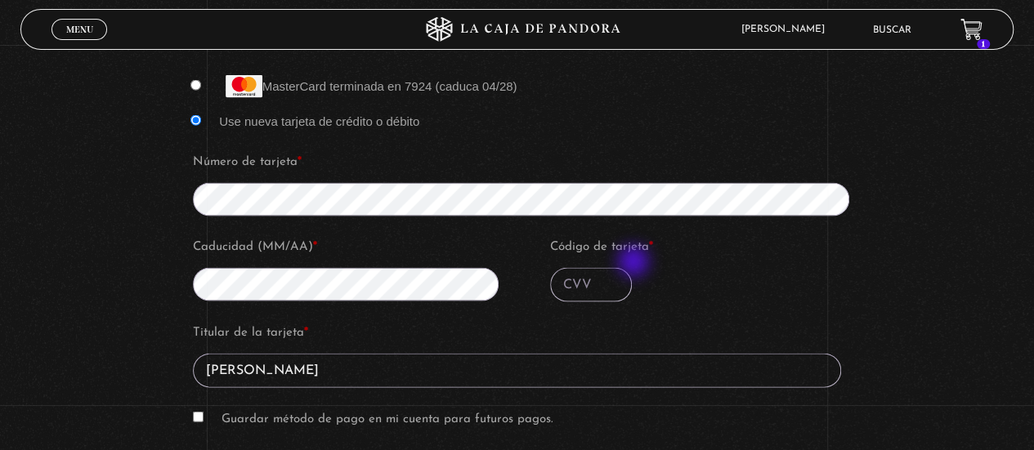
click at [613, 268] on input "Código de tarjeta *" at bounding box center [591, 285] width 82 height 34
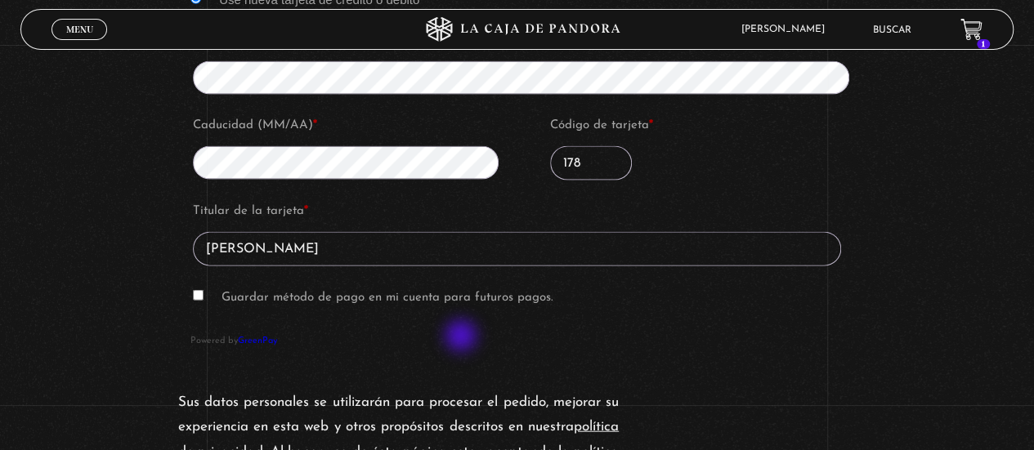
scroll to position [1696, 0]
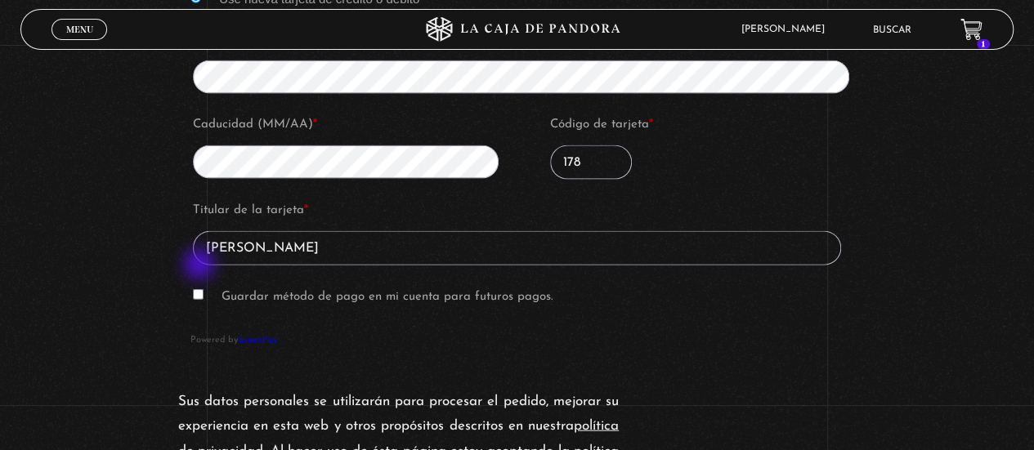
type input "178"
click at [201, 289] on input "Guardar método de pago en mi cuenta para futuros pagos." at bounding box center [198, 294] width 11 height 11
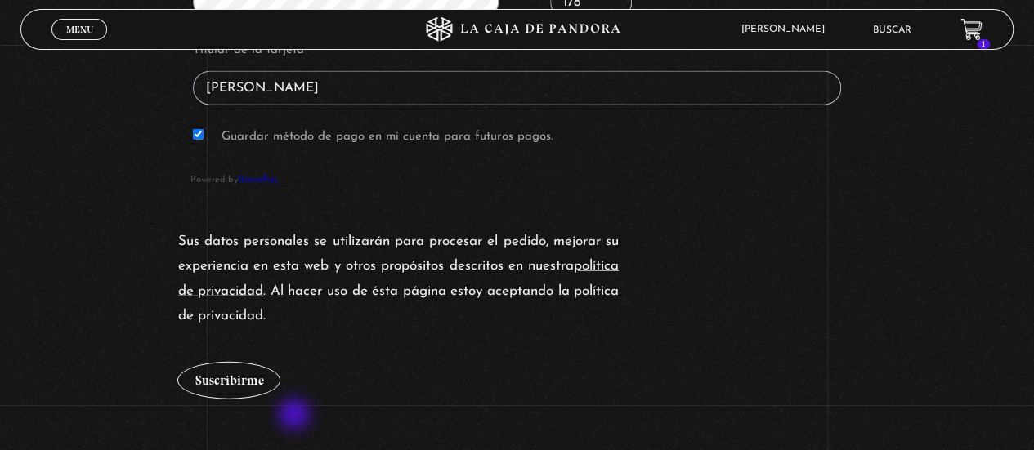
scroll to position [1859, 0]
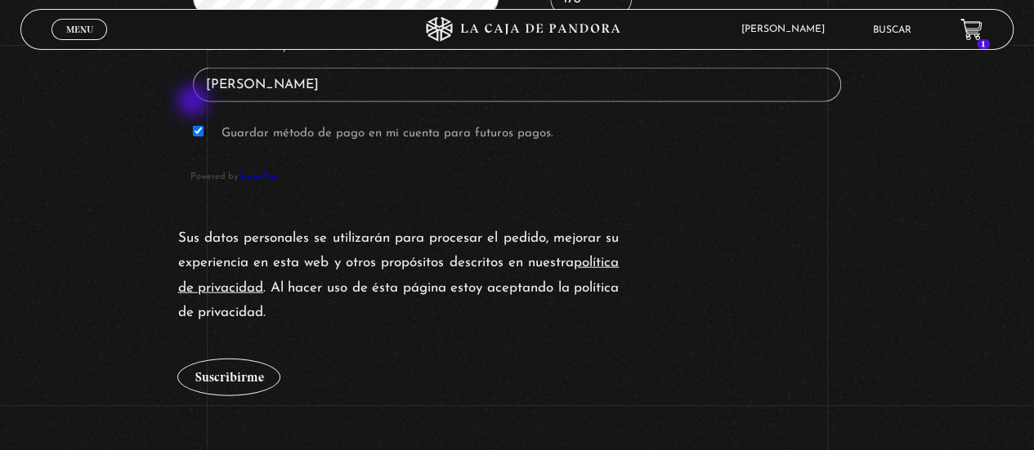
click at [195, 126] on input "Guardar método de pago en mi cuenta para futuros pagos." at bounding box center [198, 131] width 11 height 11
checkbox input "false"
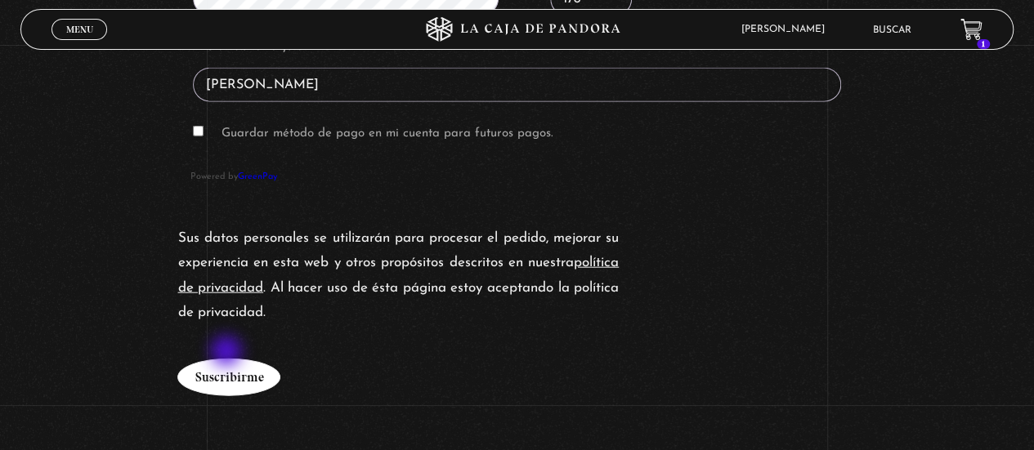
click at [228, 359] on button "Suscribirme" at bounding box center [228, 378] width 103 height 38
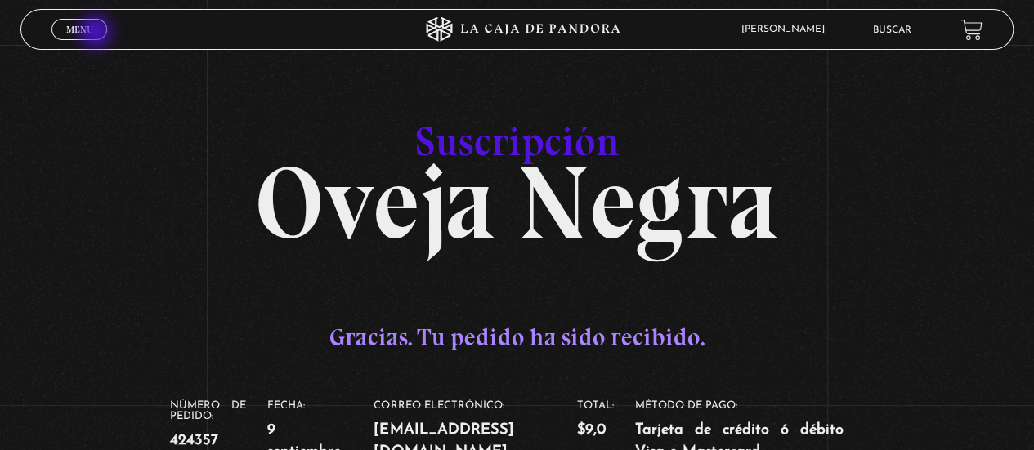
click at [97, 34] on link "Menu Cerrar" at bounding box center [79, 29] width 56 height 21
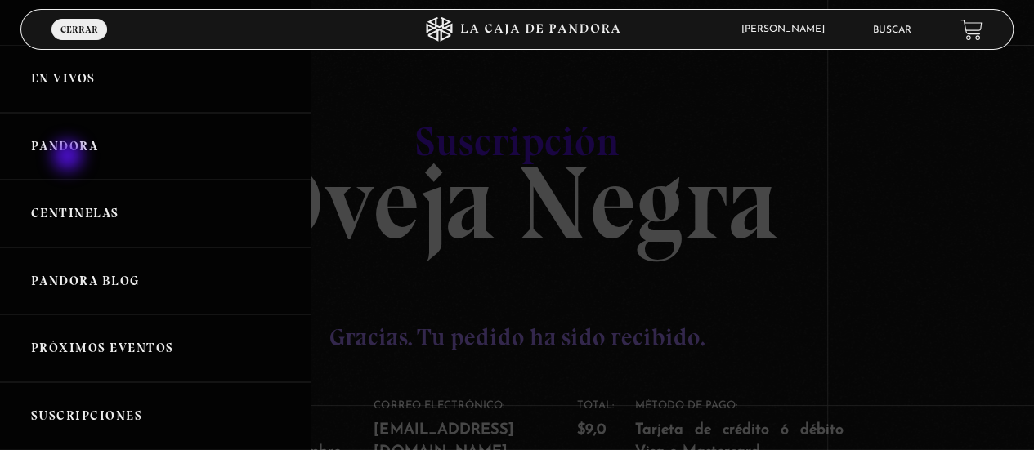
click at [69, 156] on link "Pandora" at bounding box center [155, 147] width 311 height 68
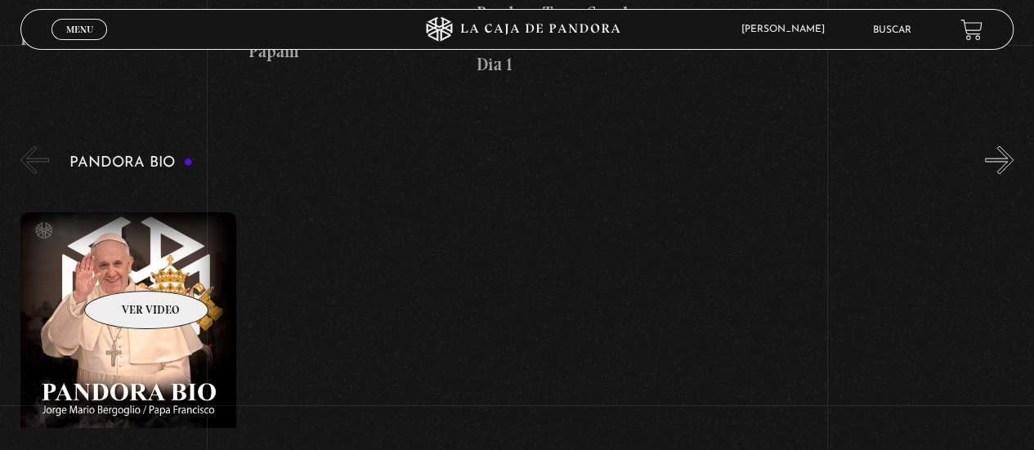
scroll to position [2084, 0]
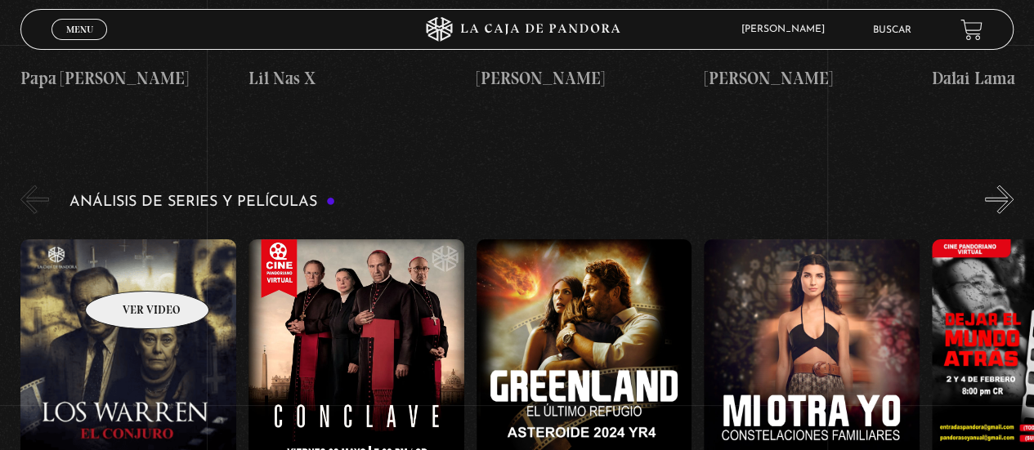
click at [126, 266] on figure at bounding box center [128, 386] width 216 height 294
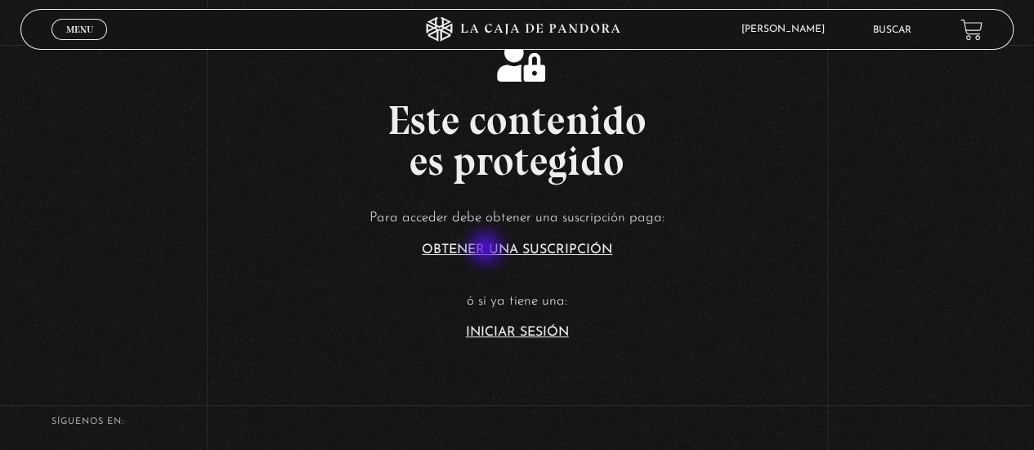
click at [487, 249] on link "Obtener una suscripción" at bounding box center [517, 250] width 190 height 13
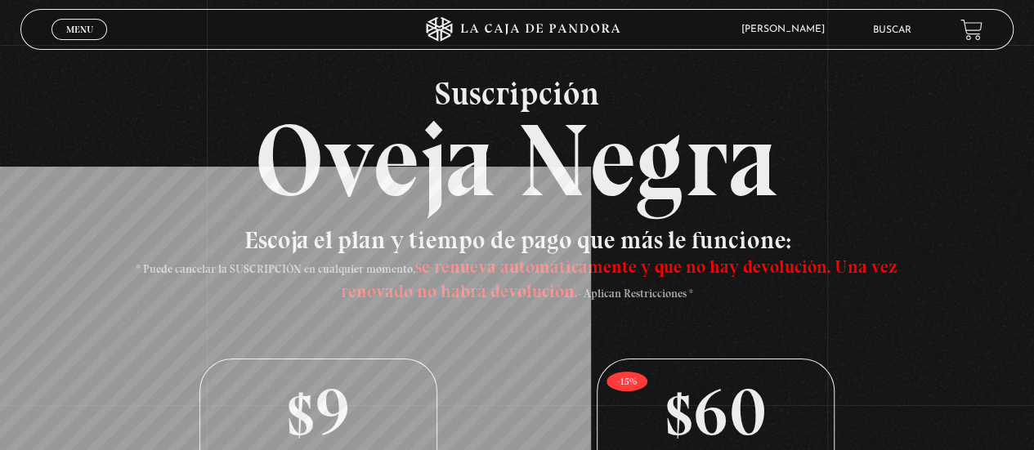
scroll to position [20, 0]
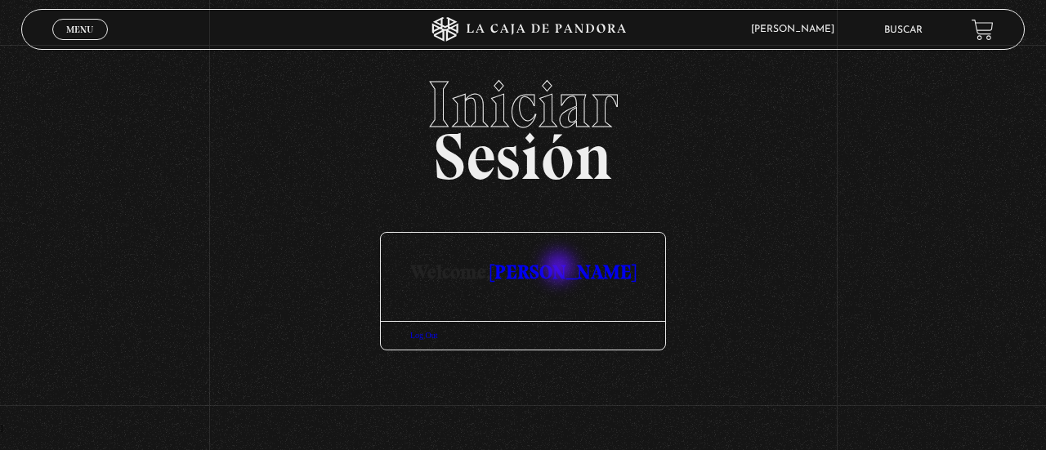
click at [561, 269] on link "[PERSON_NAME]" at bounding box center [562, 272] width 145 height 24
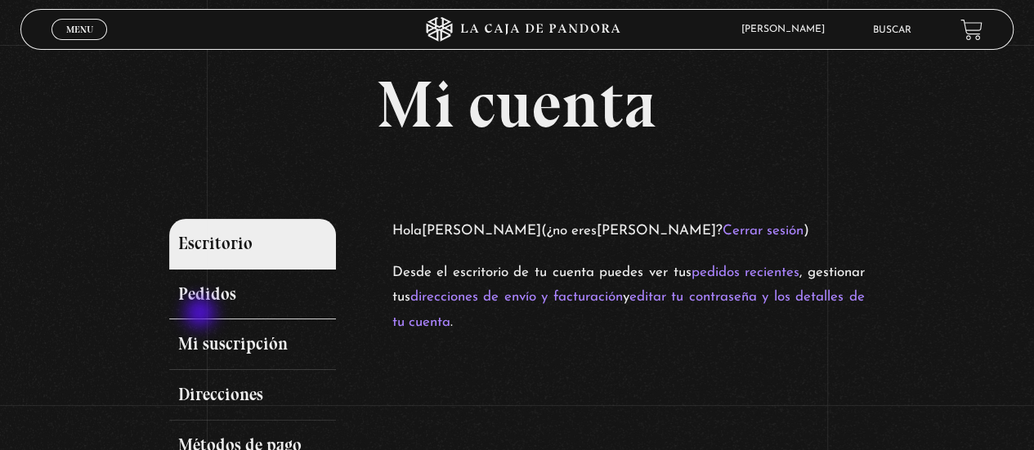
scroll to position [41, 0]
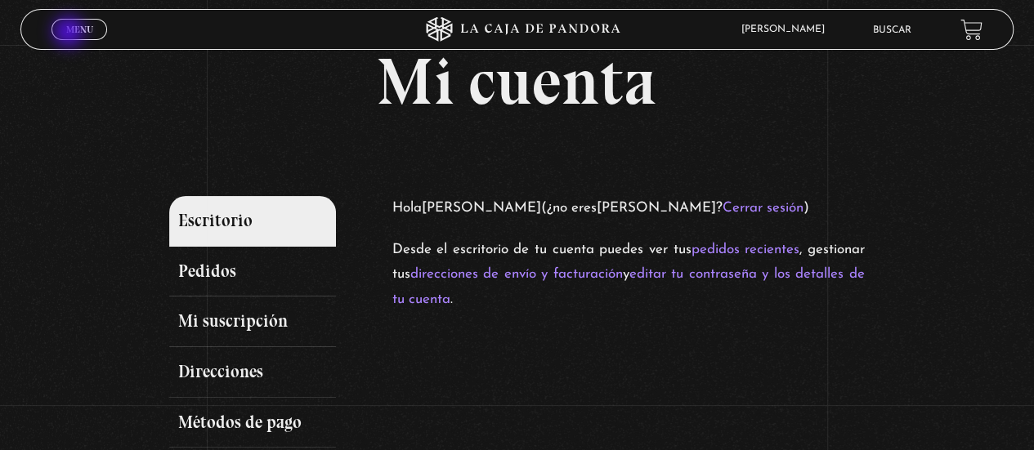
click at [70, 34] on span "Menu" at bounding box center [79, 30] width 27 height 10
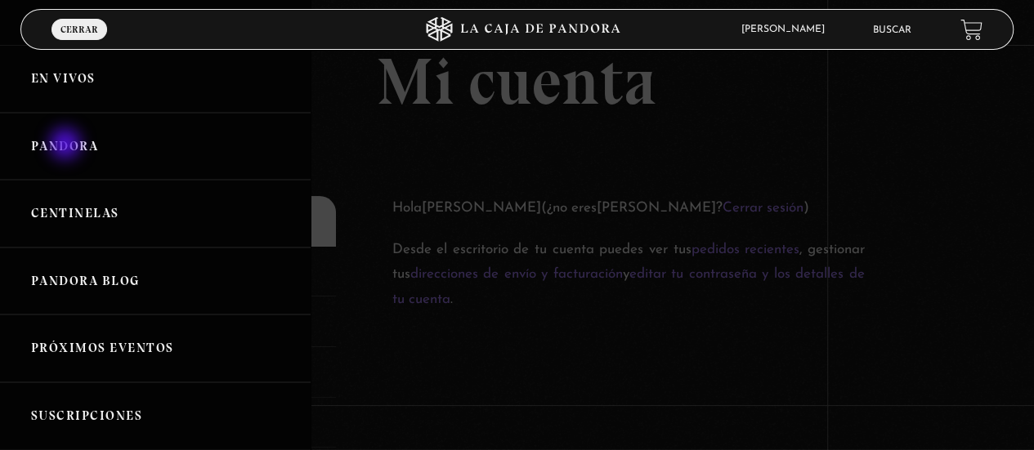
click at [67, 145] on link "Pandora" at bounding box center [155, 147] width 311 height 68
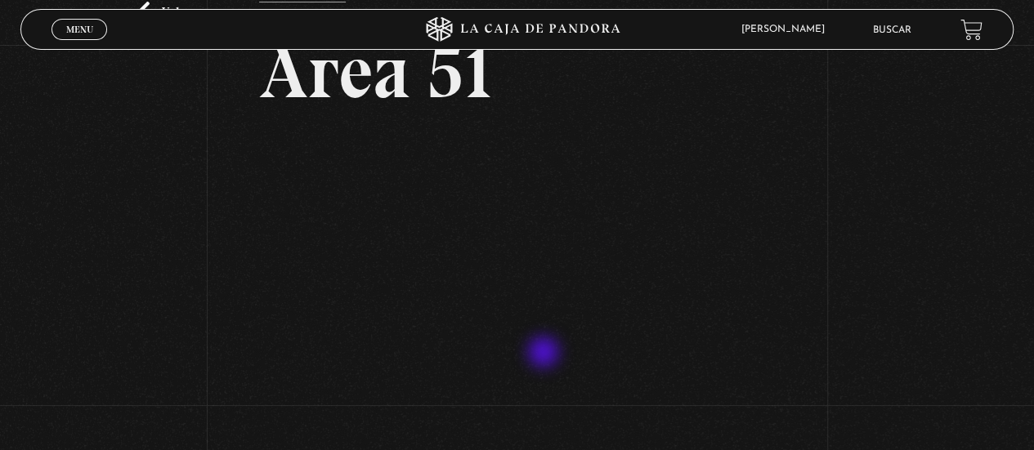
scroll to position [82, 0]
